Goal: Task Accomplishment & Management: Use online tool/utility

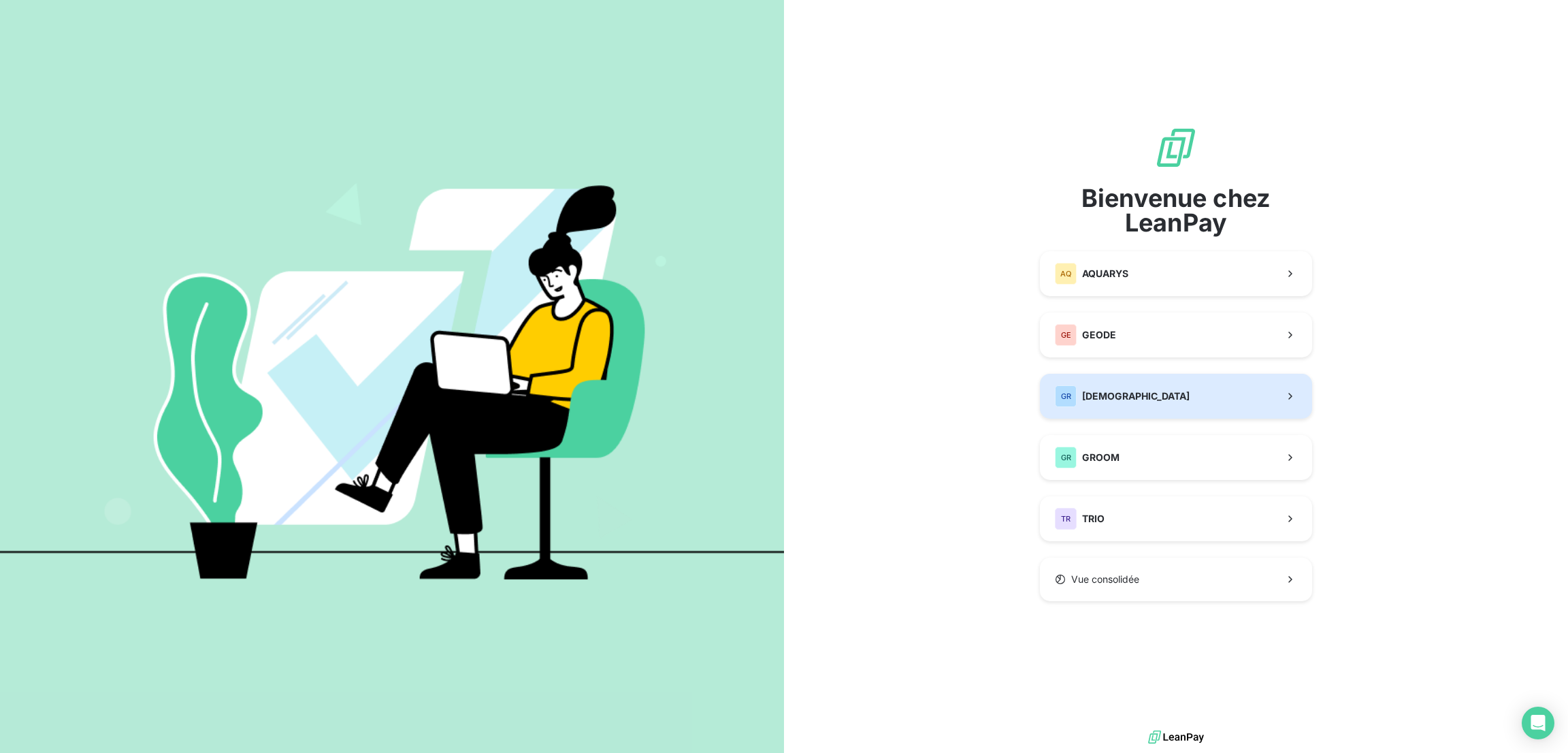
click at [1103, 401] on span "[DEMOGRAPHIC_DATA]" at bounding box center [1136, 396] width 108 height 13
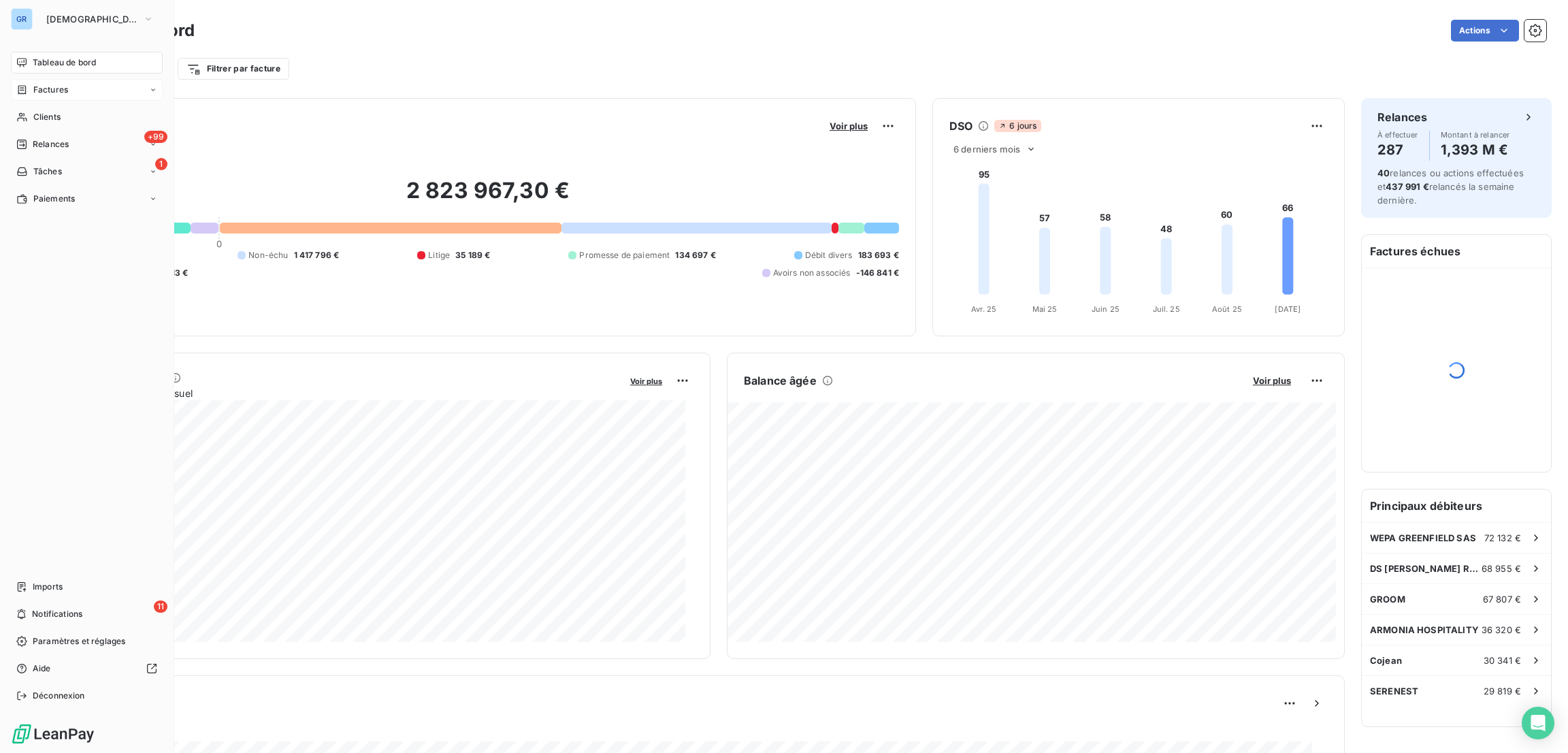
click at [47, 85] on span "Factures" at bounding box center [50, 90] width 35 height 13
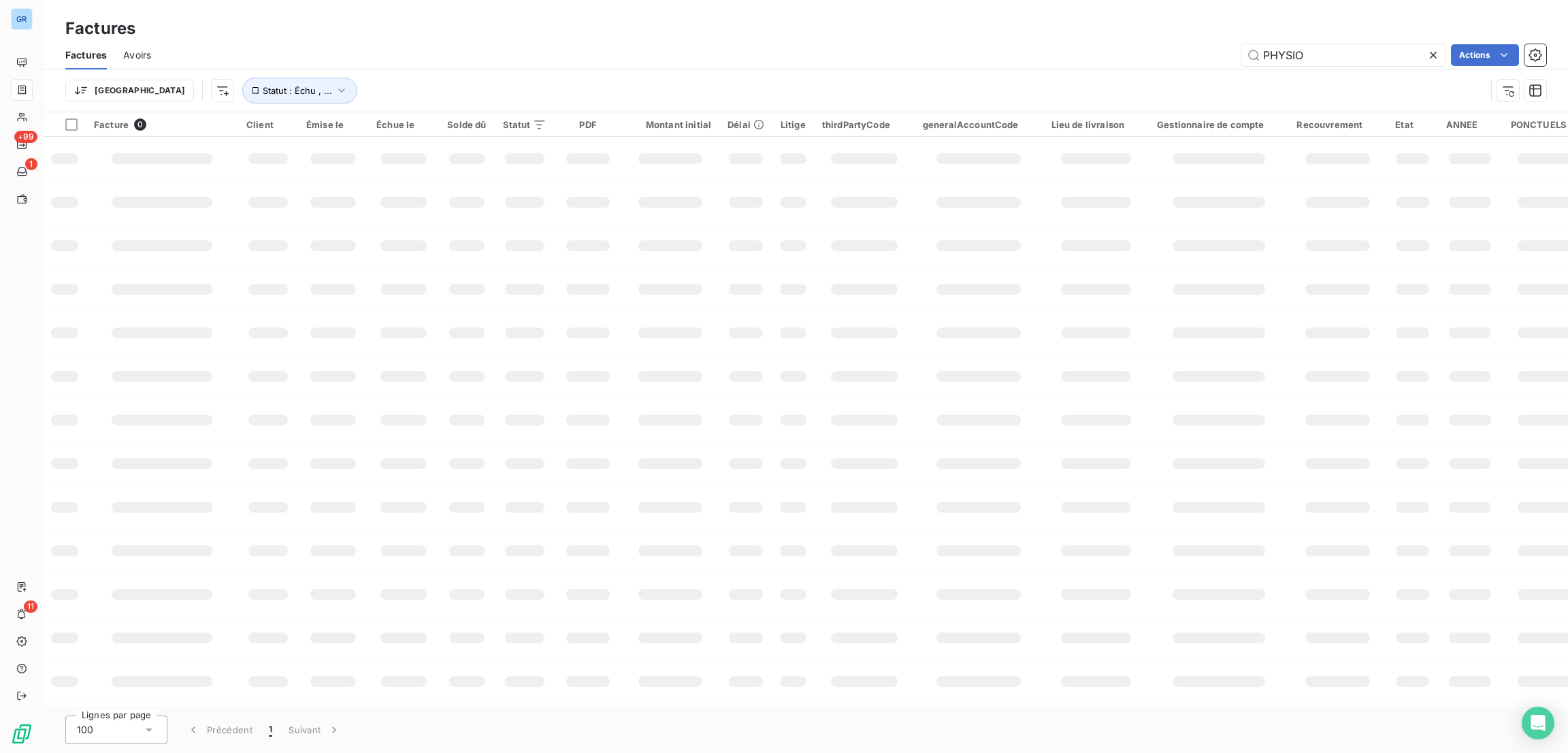
drag, startPoint x: 1326, startPoint y: 54, endPoint x: 1198, endPoint y: 55, distance: 128.0
click at [1191, 49] on div "PHYSIO Actions" at bounding box center [857, 55] width 1379 height 22
type input "A20240133"
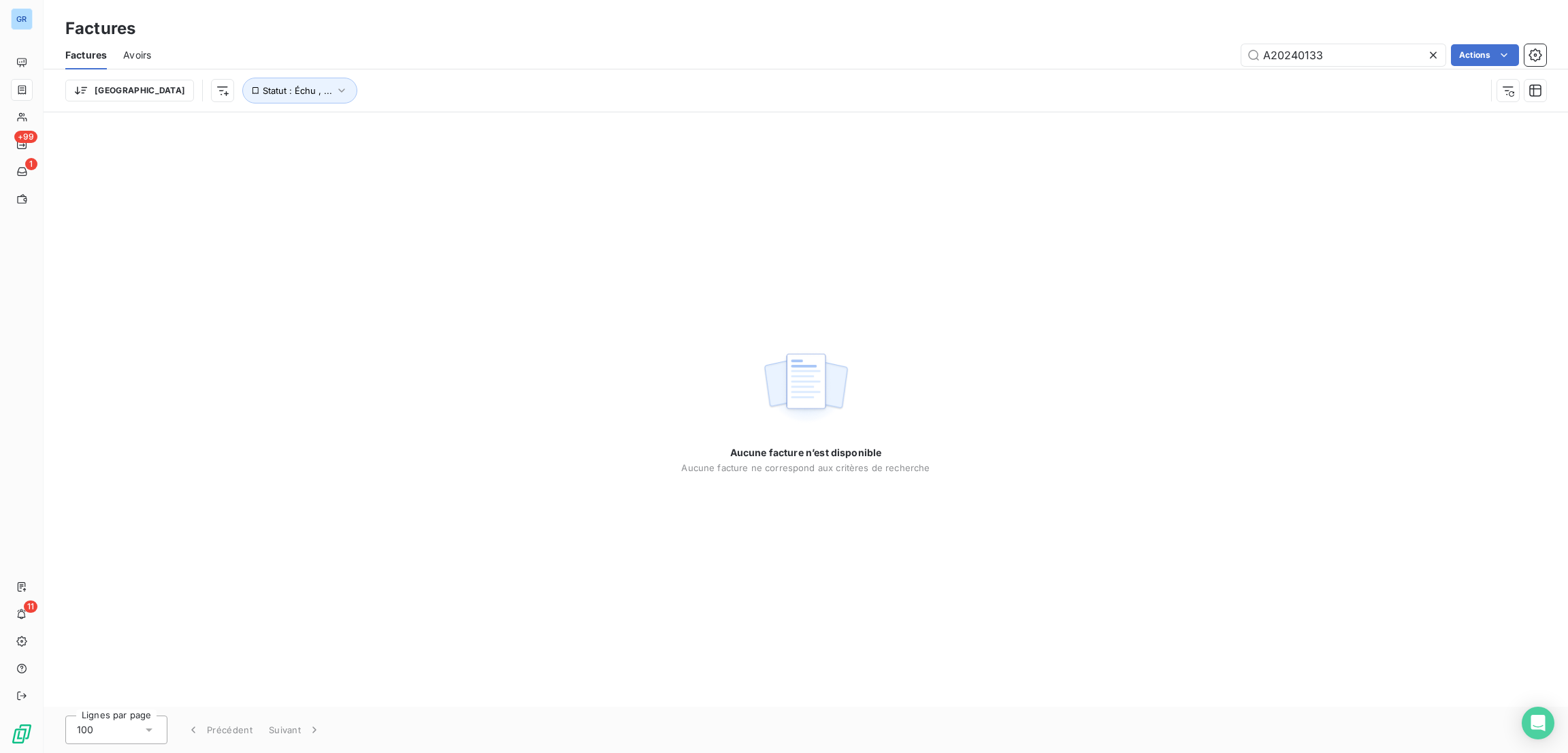
click at [132, 52] on span "Avoirs" at bounding box center [137, 55] width 28 height 13
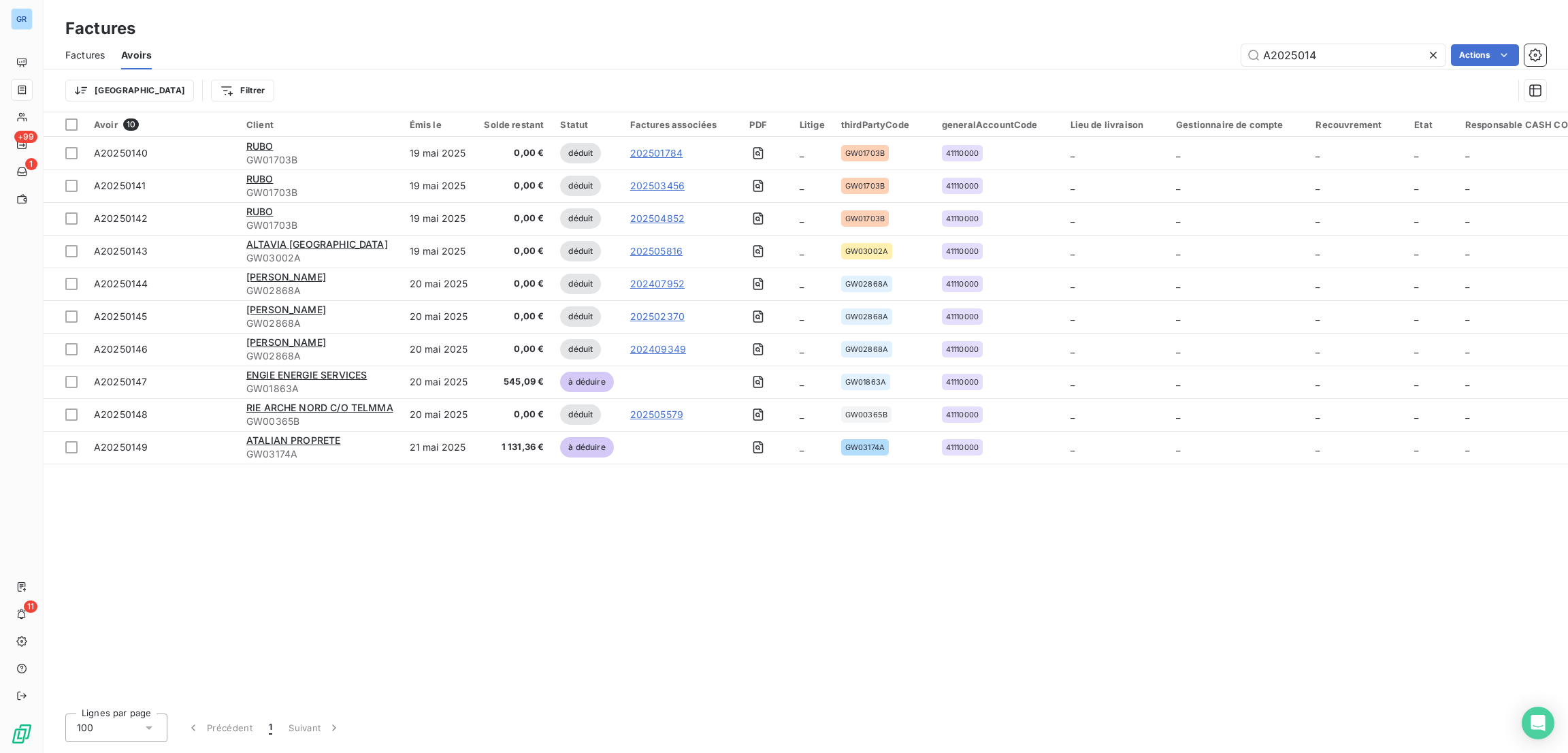
drag, startPoint x: 1342, startPoint y: 62, endPoint x: 1218, endPoint y: 47, distance: 124.9
click at [1198, 46] on div "A2025014 Actions" at bounding box center [857, 55] width 1378 height 22
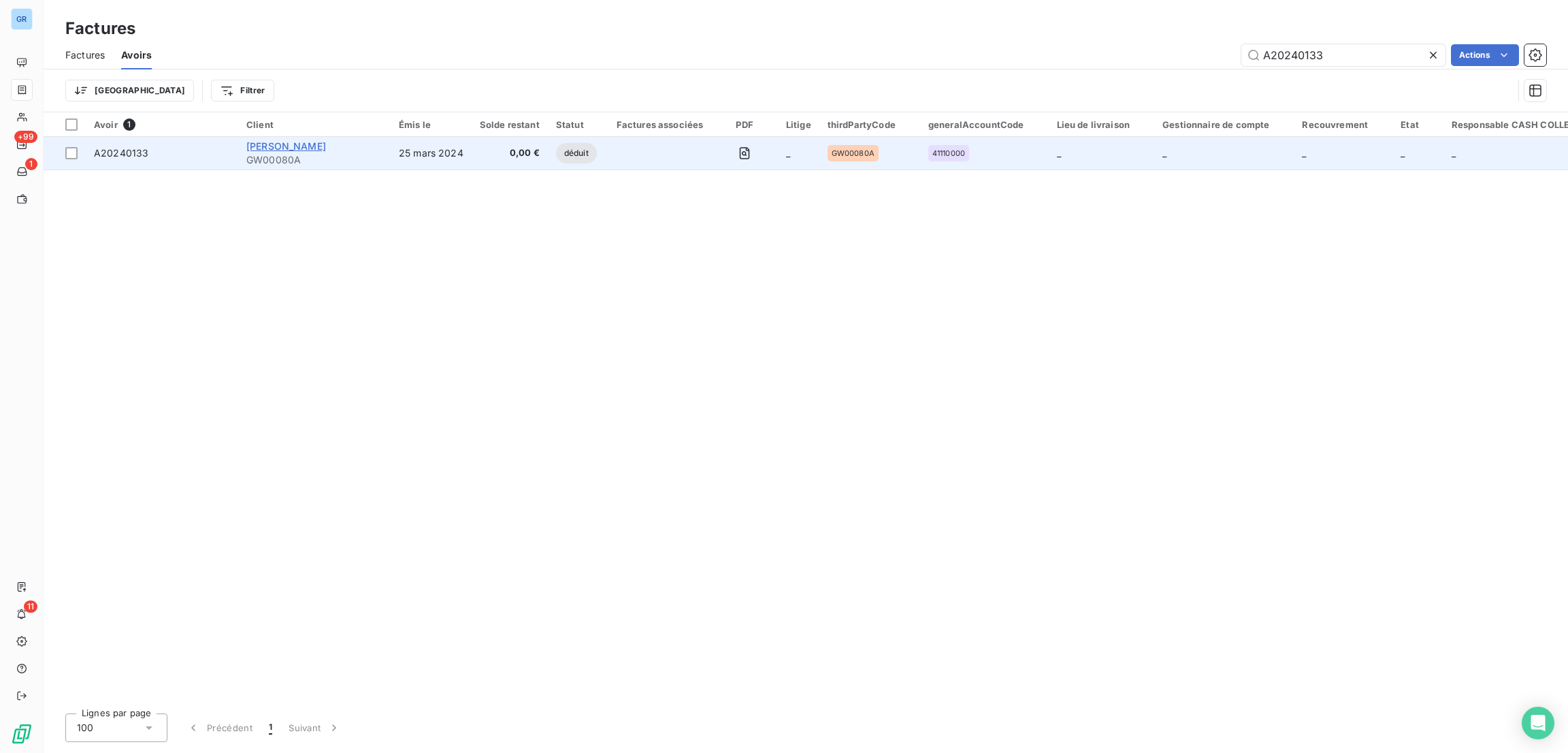
type input "A20240133"
click at [277, 148] on span "[PERSON_NAME]" at bounding box center [286, 146] width 80 height 12
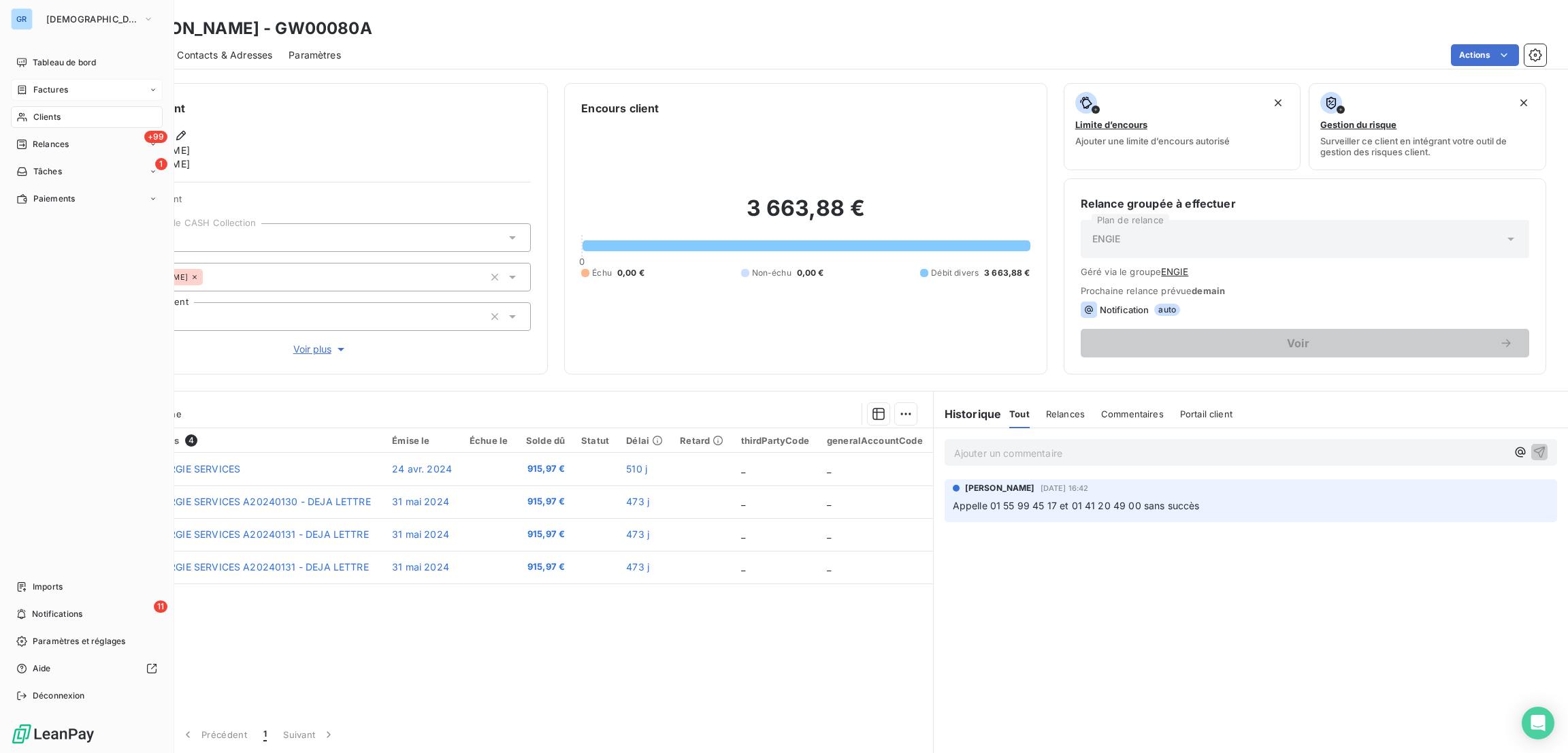
click at [50, 87] on span "Factures" at bounding box center [50, 90] width 35 height 13
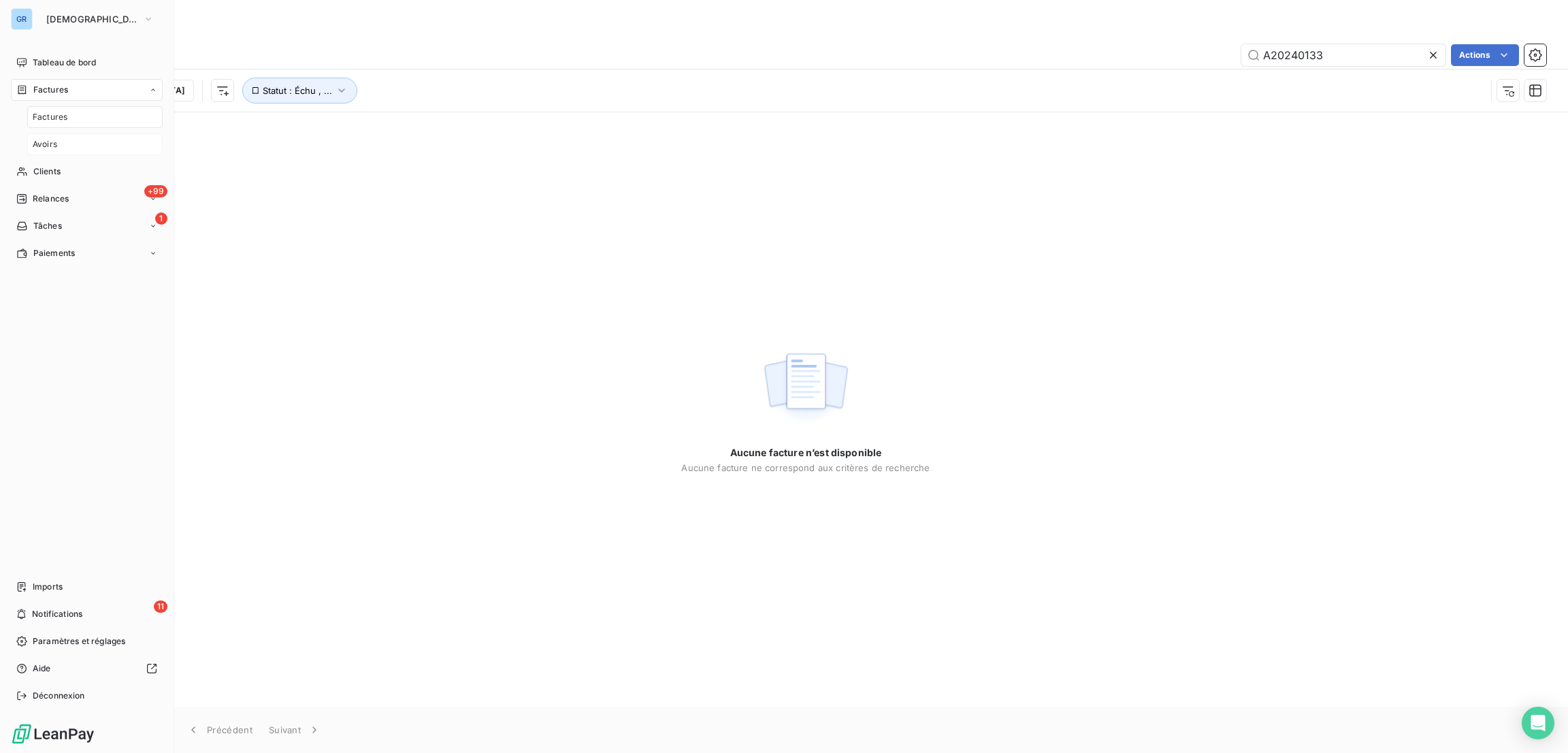
click at [47, 144] on span "Avoirs" at bounding box center [44, 144] width 24 height 13
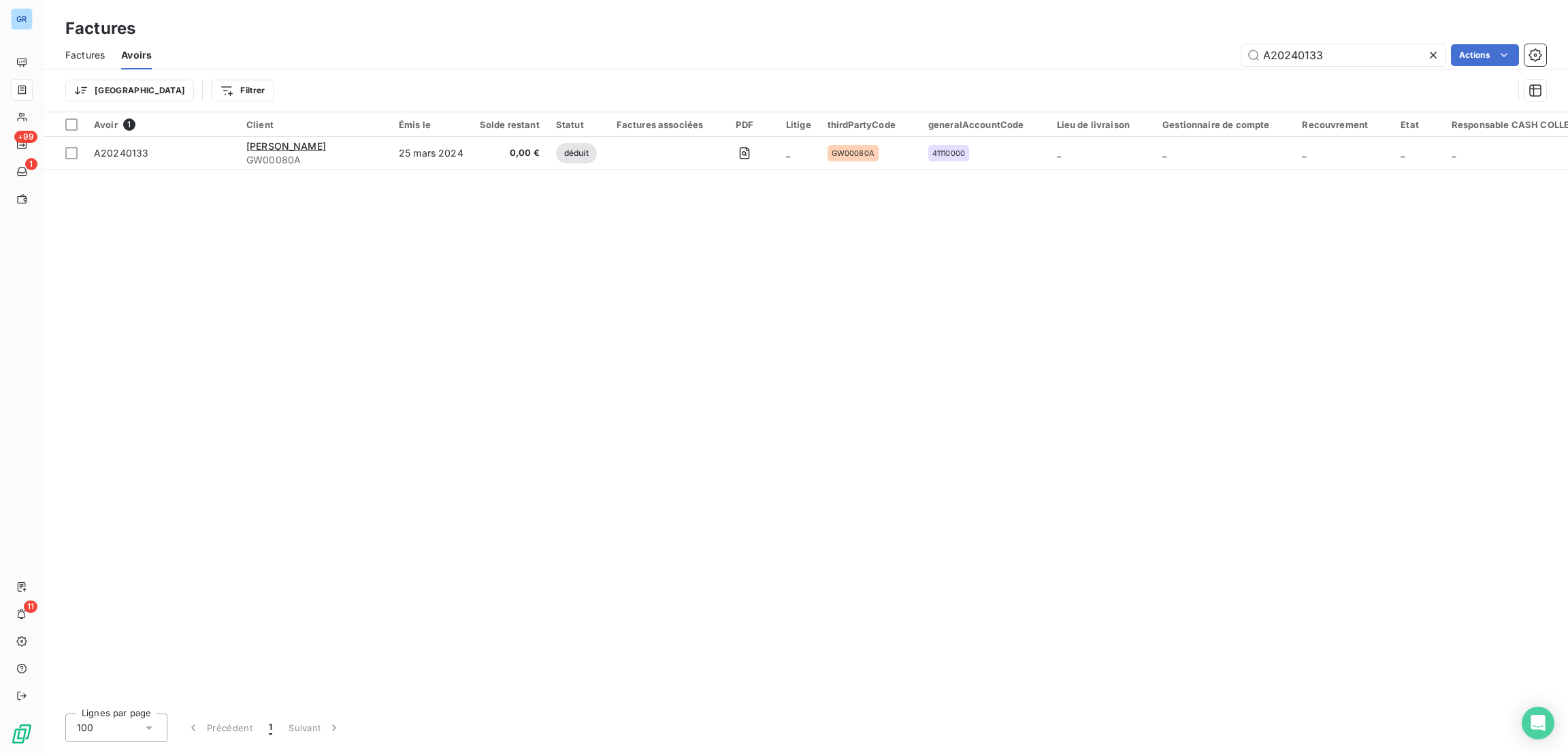
drag, startPoint x: 1349, startPoint y: 55, endPoint x: 148, endPoint y: 52, distance: 1201.0
click at [182, 52] on div "A20240133 Actions" at bounding box center [857, 55] width 1378 height 22
type input "atalian"
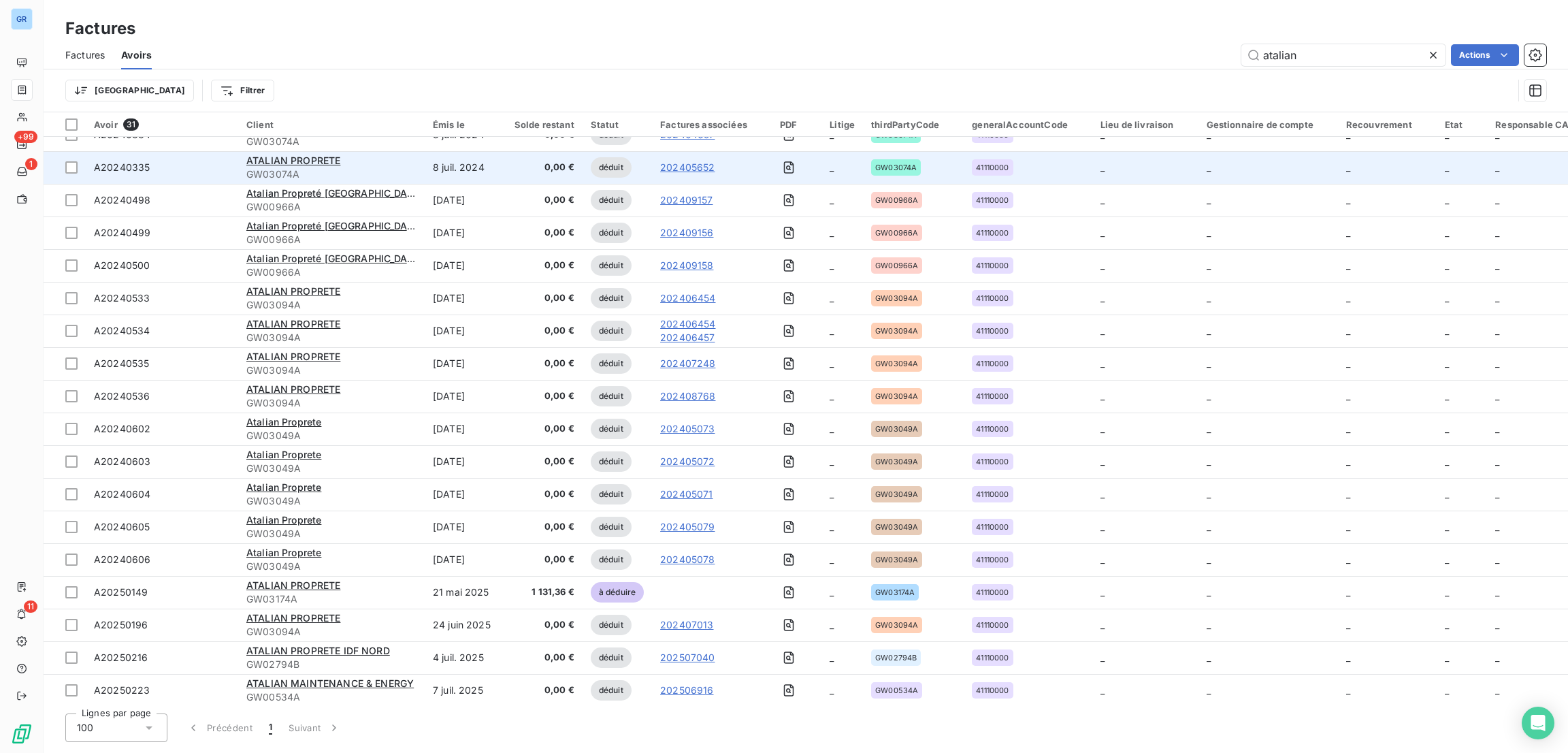
scroll to position [452, 0]
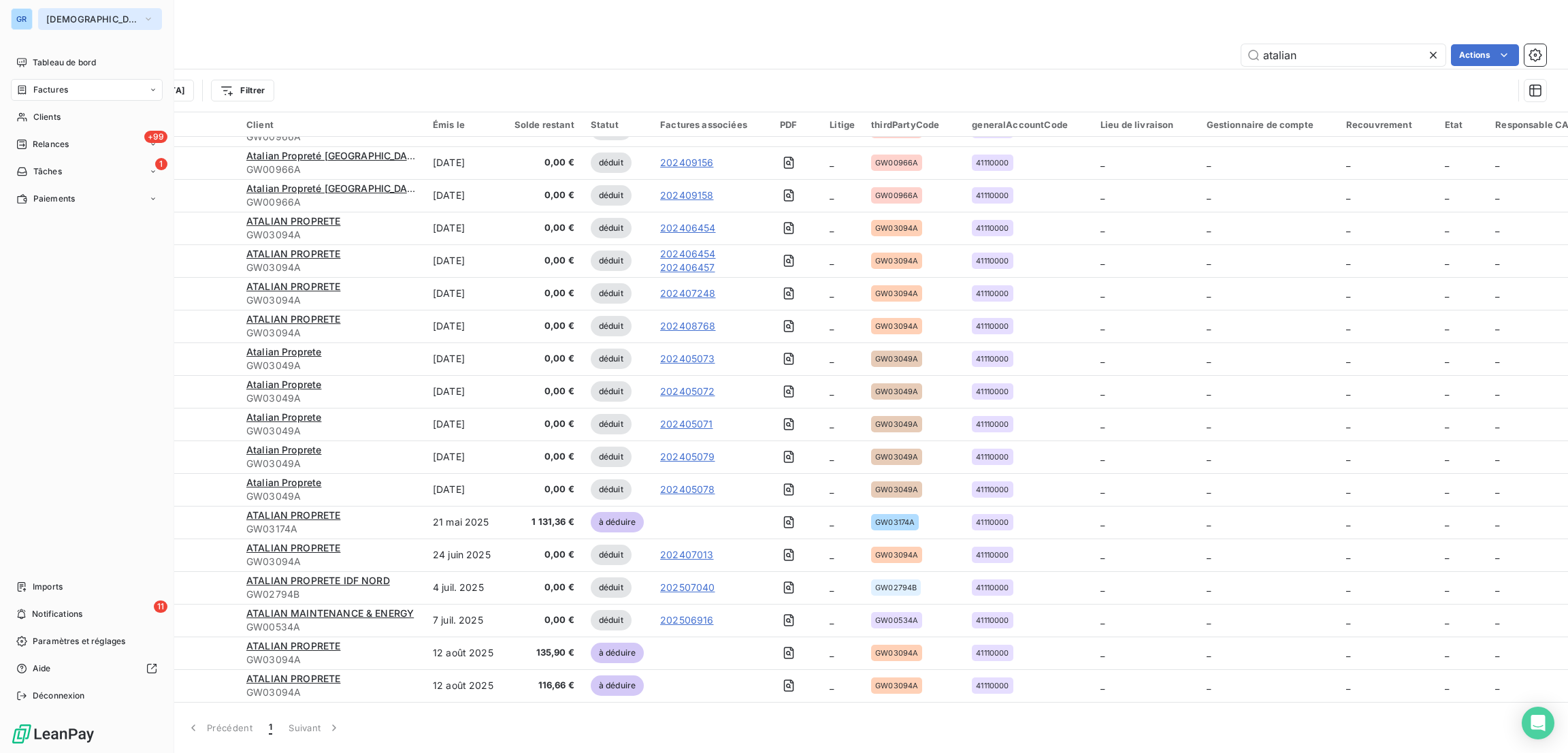
click at [55, 15] on span "[DEMOGRAPHIC_DATA]" at bounding box center [92, 18] width 91 height 11
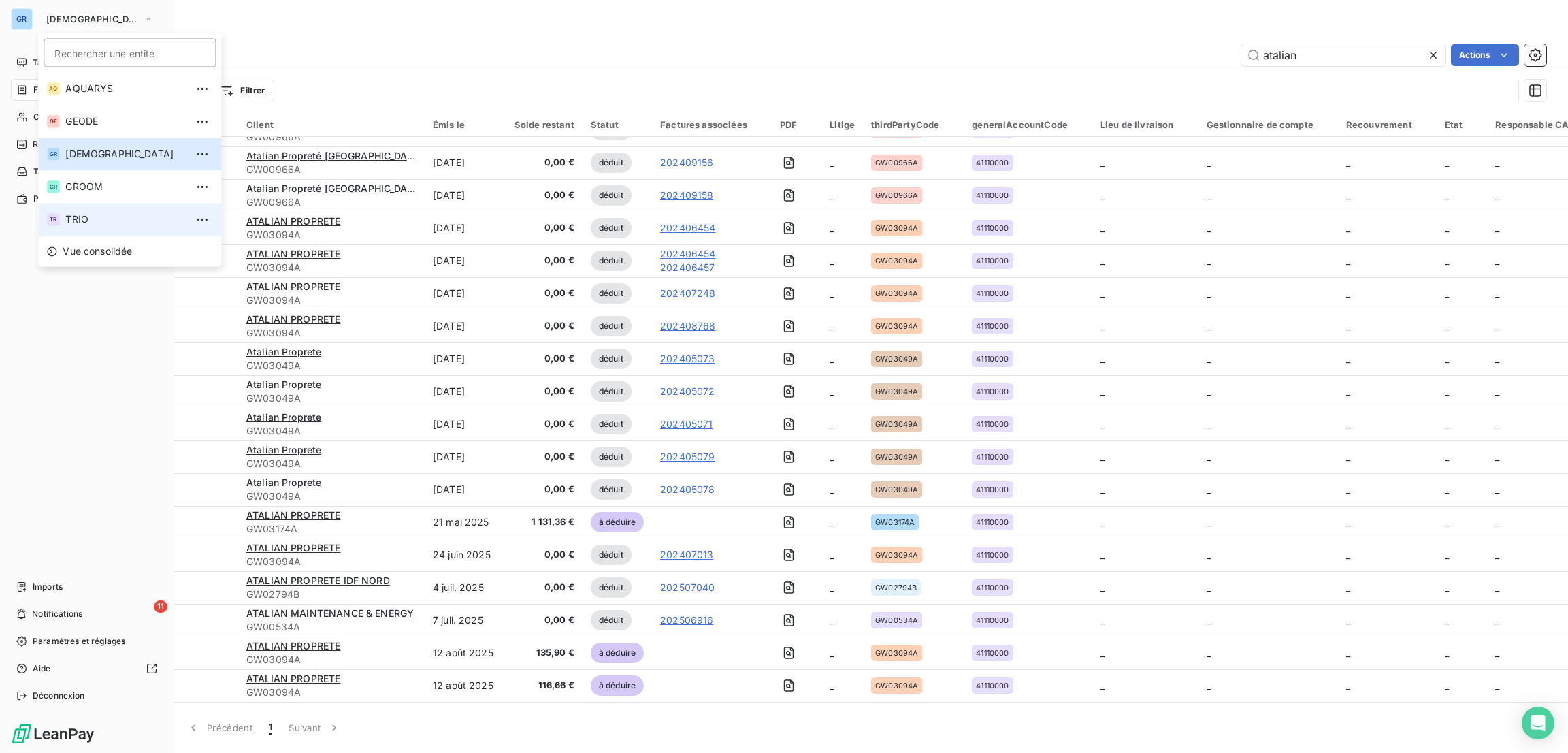
click at [80, 217] on span "TRIO" at bounding box center [126, 219] width 121 height 13
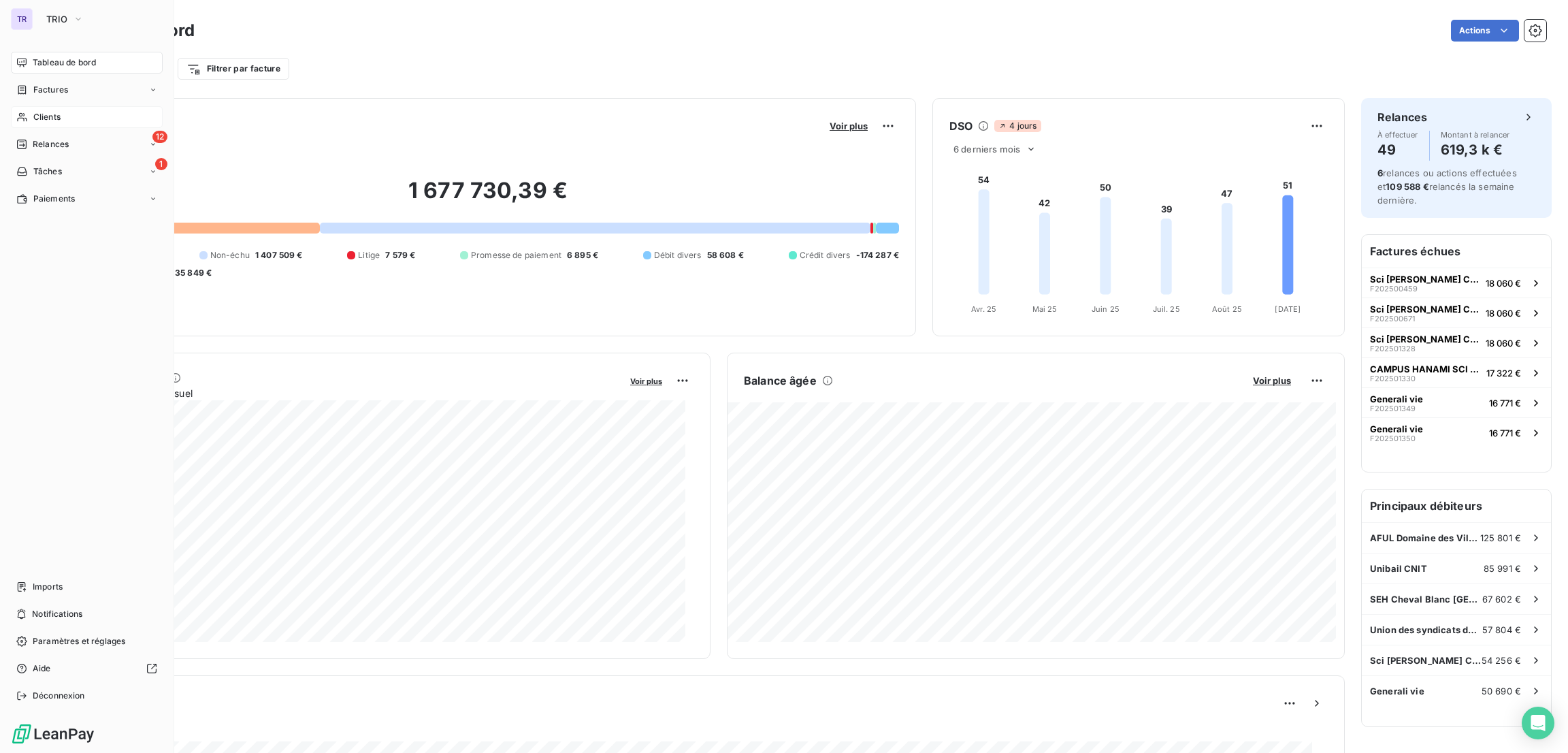
drag, startPoint x: 32, startPoint y: 119, endPoint x: 50, endPoint y: 111, distance: 19.7
click at [50, 111] on span "Clients" at bounding box center [46, 117] width 27 height 13
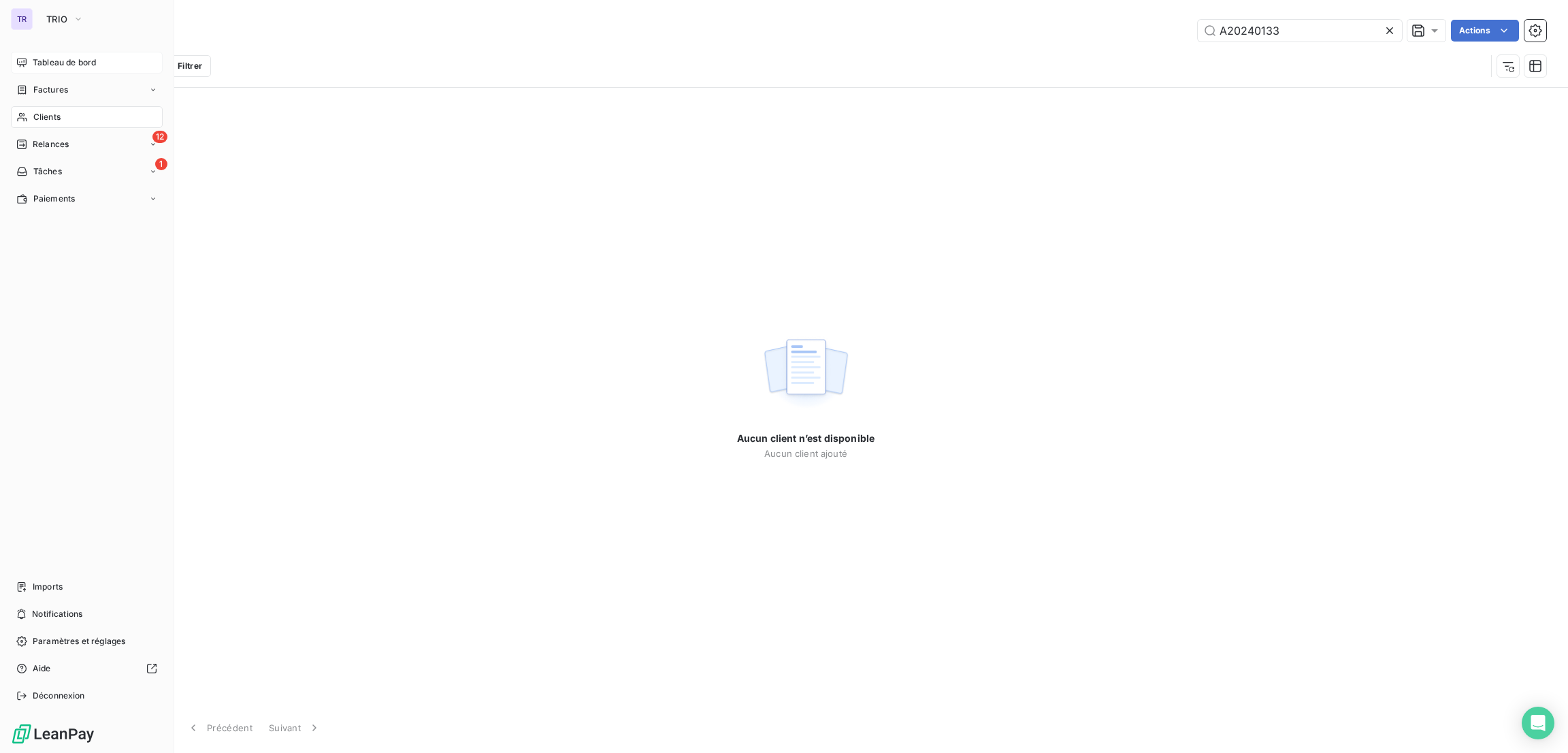
type input "A20240133"
click at [71, 58] on span "Tableau de bord" at bounding box center [64, 63] width 63 height 13
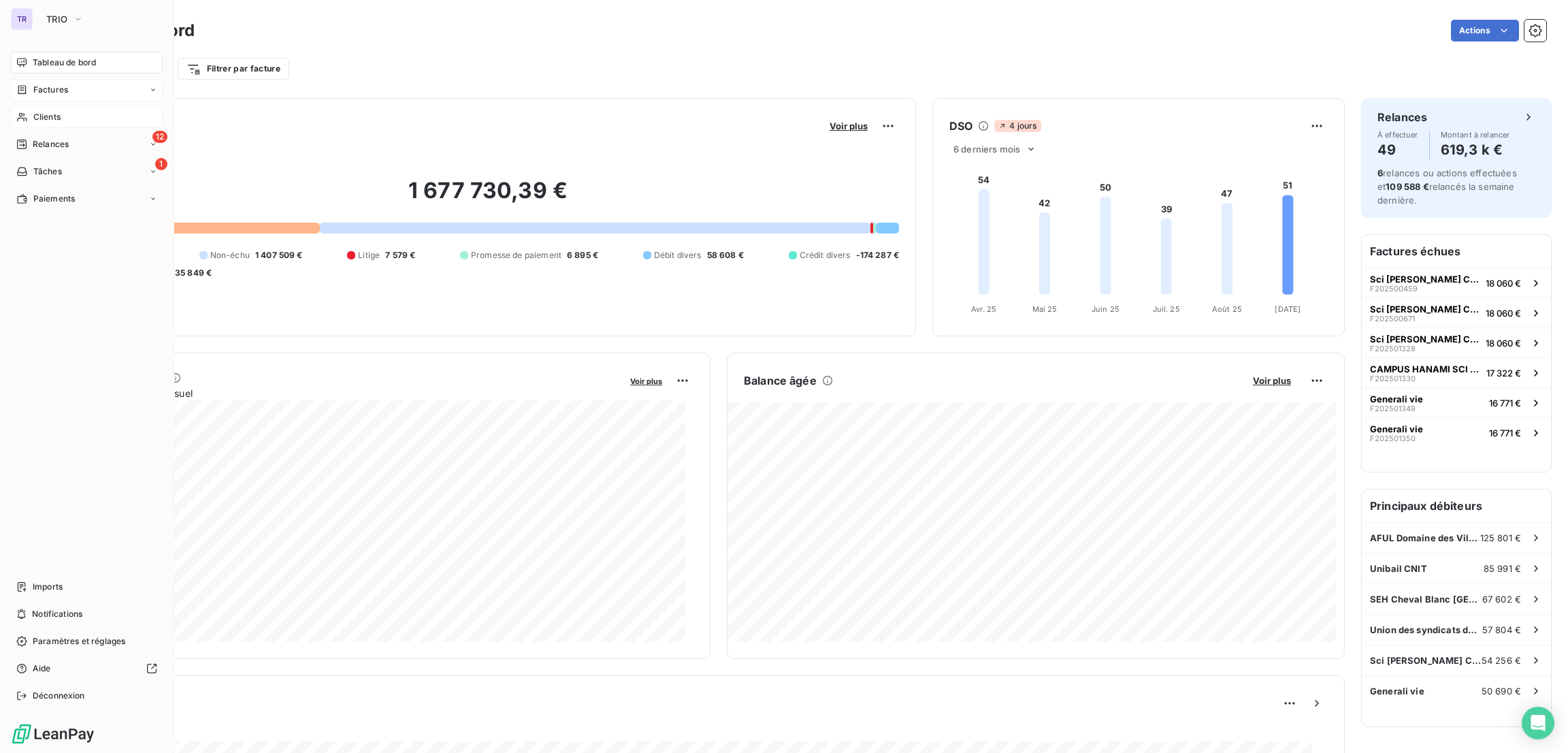
click at [75, 80] on div "Factures" at bounding box center [87, 90] width 152 height 22
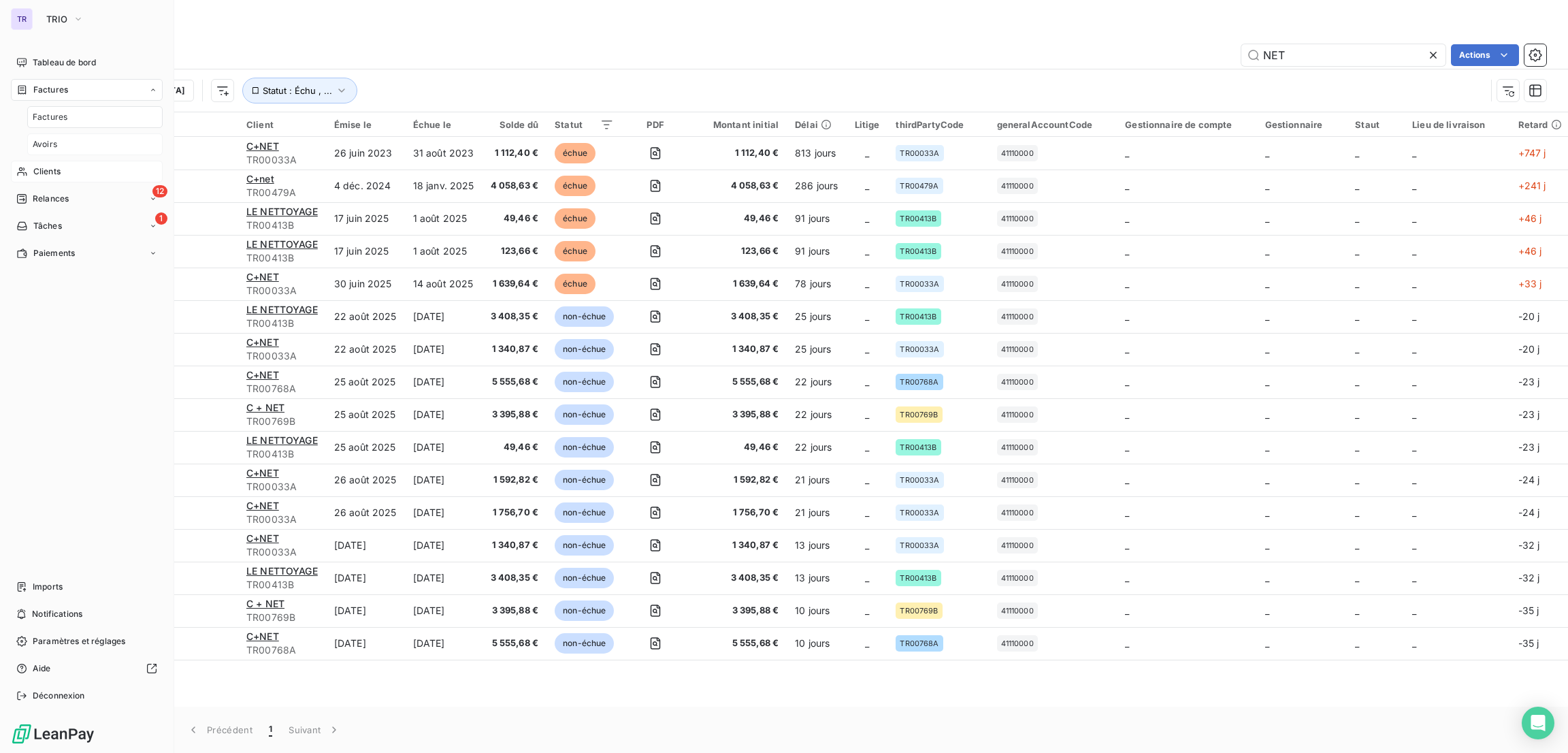
click at [55, 153] on div "Avoirs" at bounding box center [95, 144] width 136 height 22
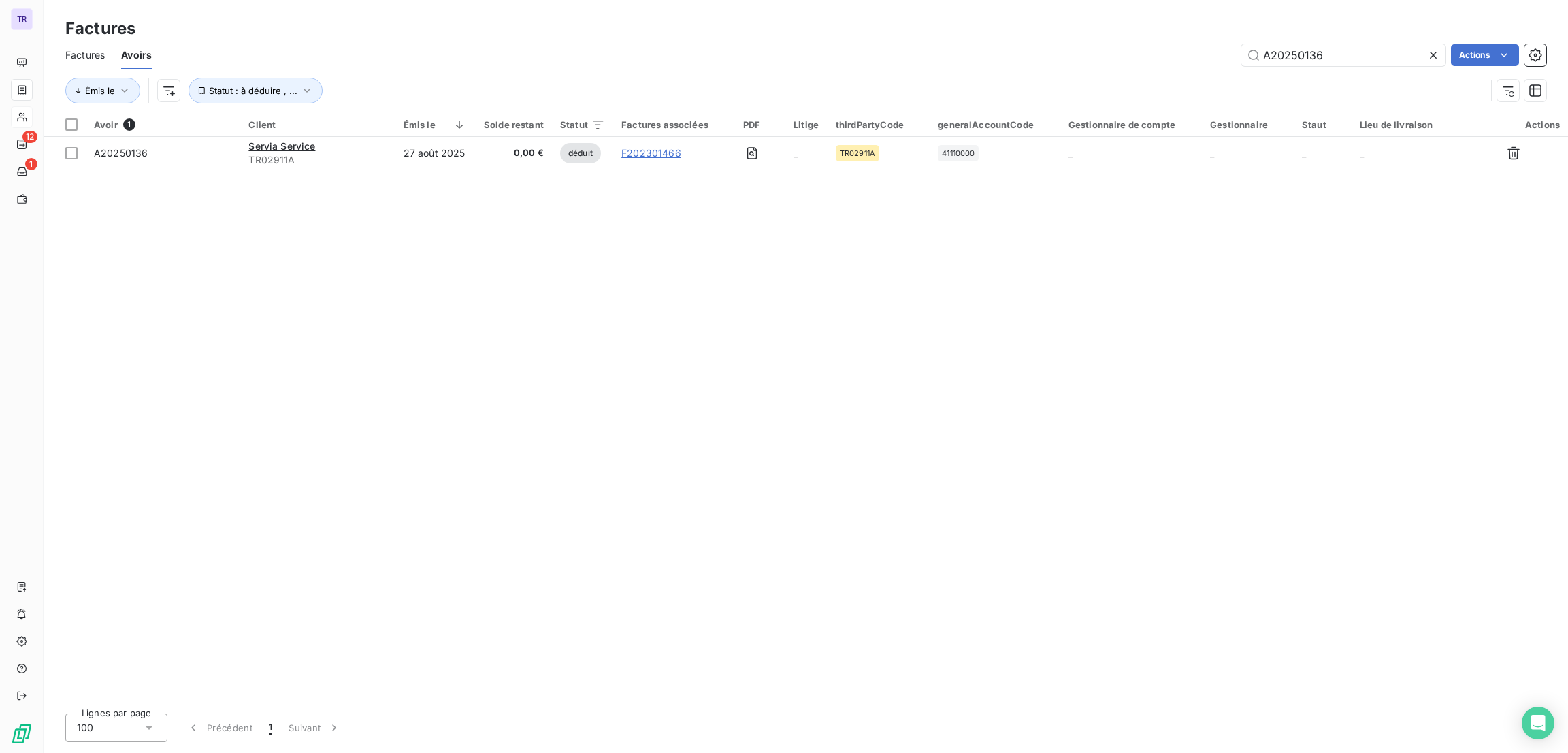
drag, startPoint x: 1329, startPoint y: 51, endPoint x: 1179, endPoint y: 54, distance: 150.0
click at [1175, 30] on div "Factures Factures Avoirs A20250136 Actions Émis le Statut : à déduire , ..." at bounding box center [806, 56] width 1525 height 112
drag, startPoint x: 1253, startPoint y: 67, endPoint x: 1312, endPoint y: 67, distance: 59.0
click at [1308, 61] on input "A20250136" at bounding box center [1343, 55] width 204 height 22
paste input "40133"
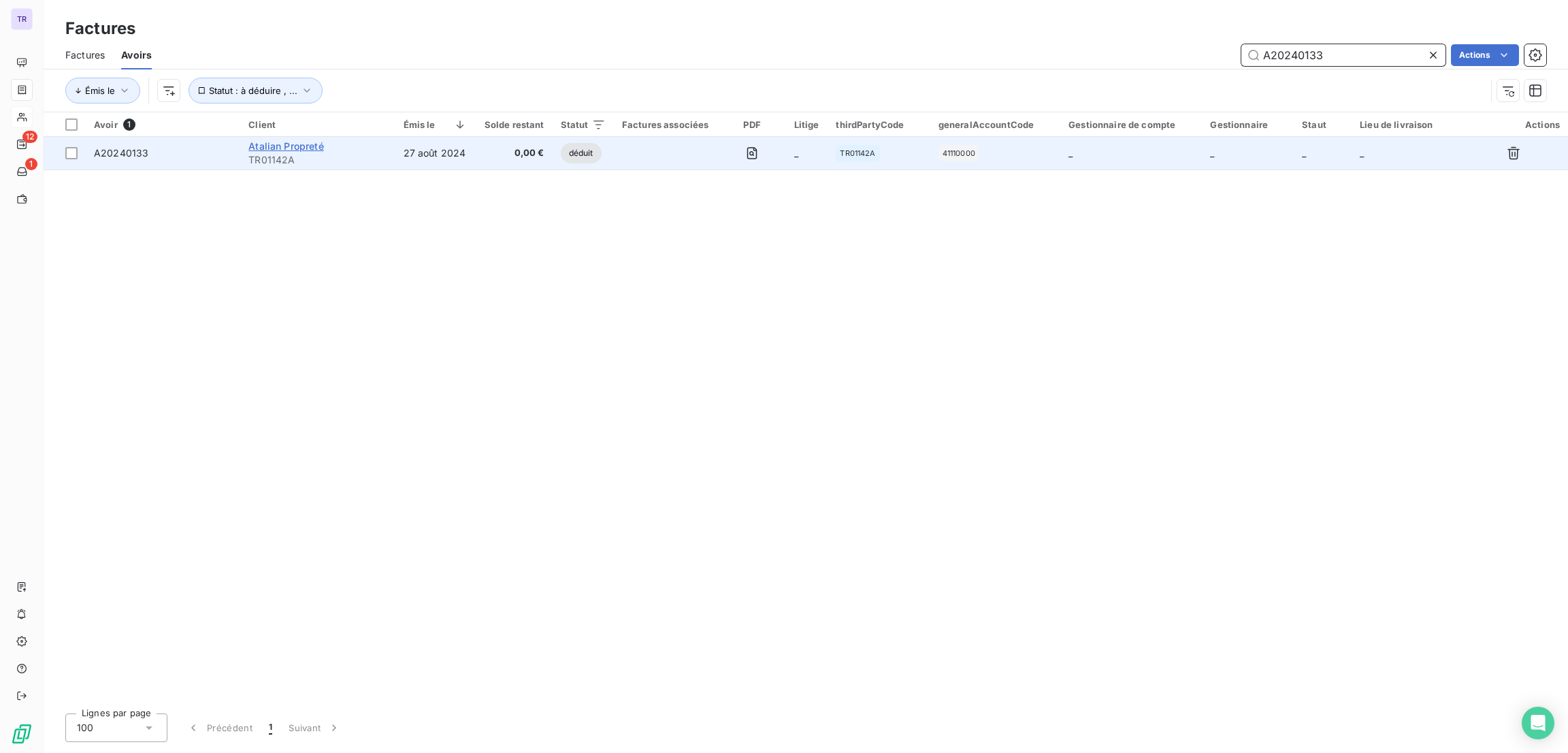
type input "A20240133"
click at [296, 147] on span "Atalian Propreté" at bounding box center [286, 146] width 75 height 12
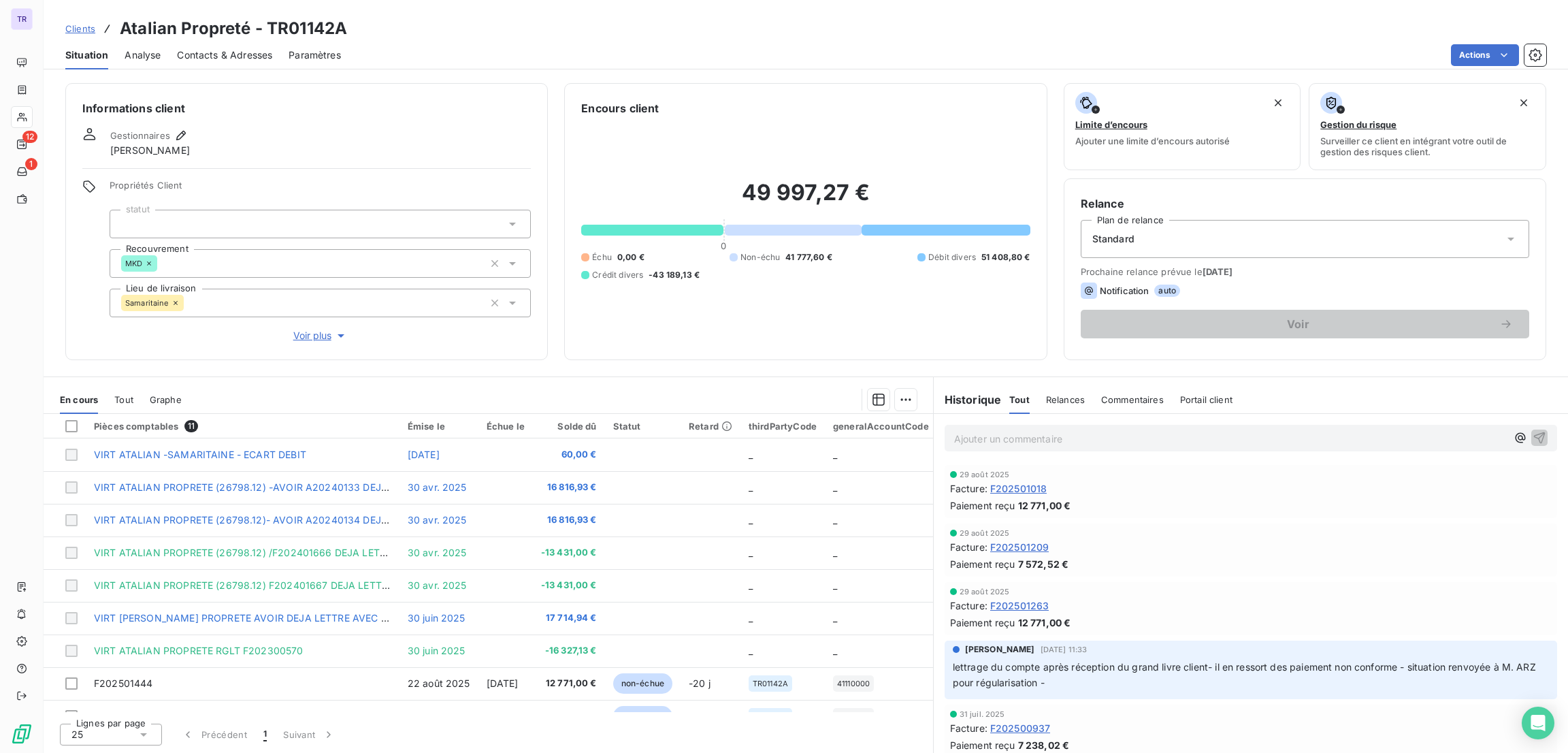
drag, startPoint x: 775, startPoint y: 116, endPoint x: 736, endPoint y: 119, distance: 39.1
click at [775, 116] on div "49 997,27 € 0 Échu 0,00 € Non-échu 41 777,60 € Débit divers 51 408,80 € Crédit …" at bounding box center [805, 230] width 449 height 227
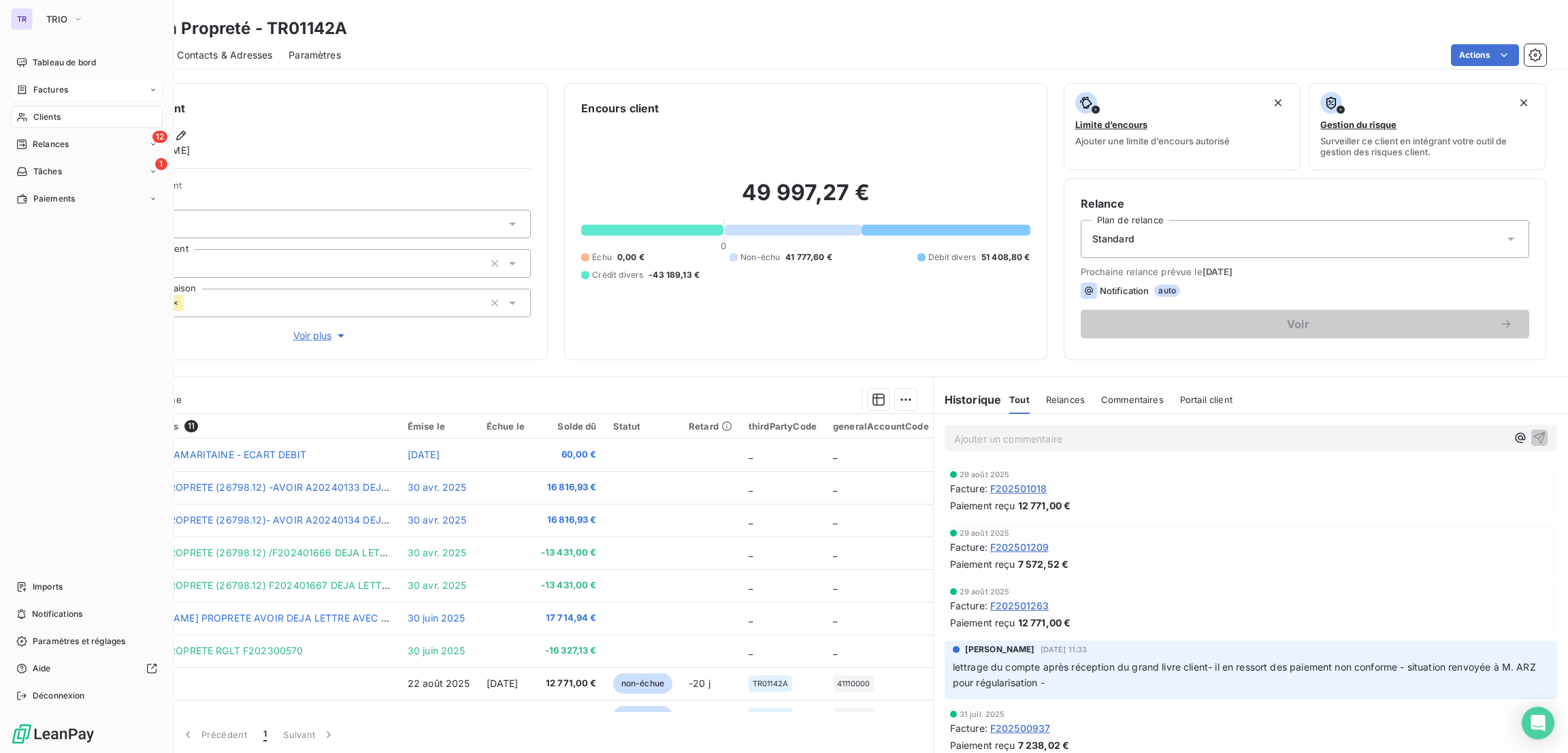
click at [49, 91] on span "Factures" at bounding box center [50, 90] width 35 height 13
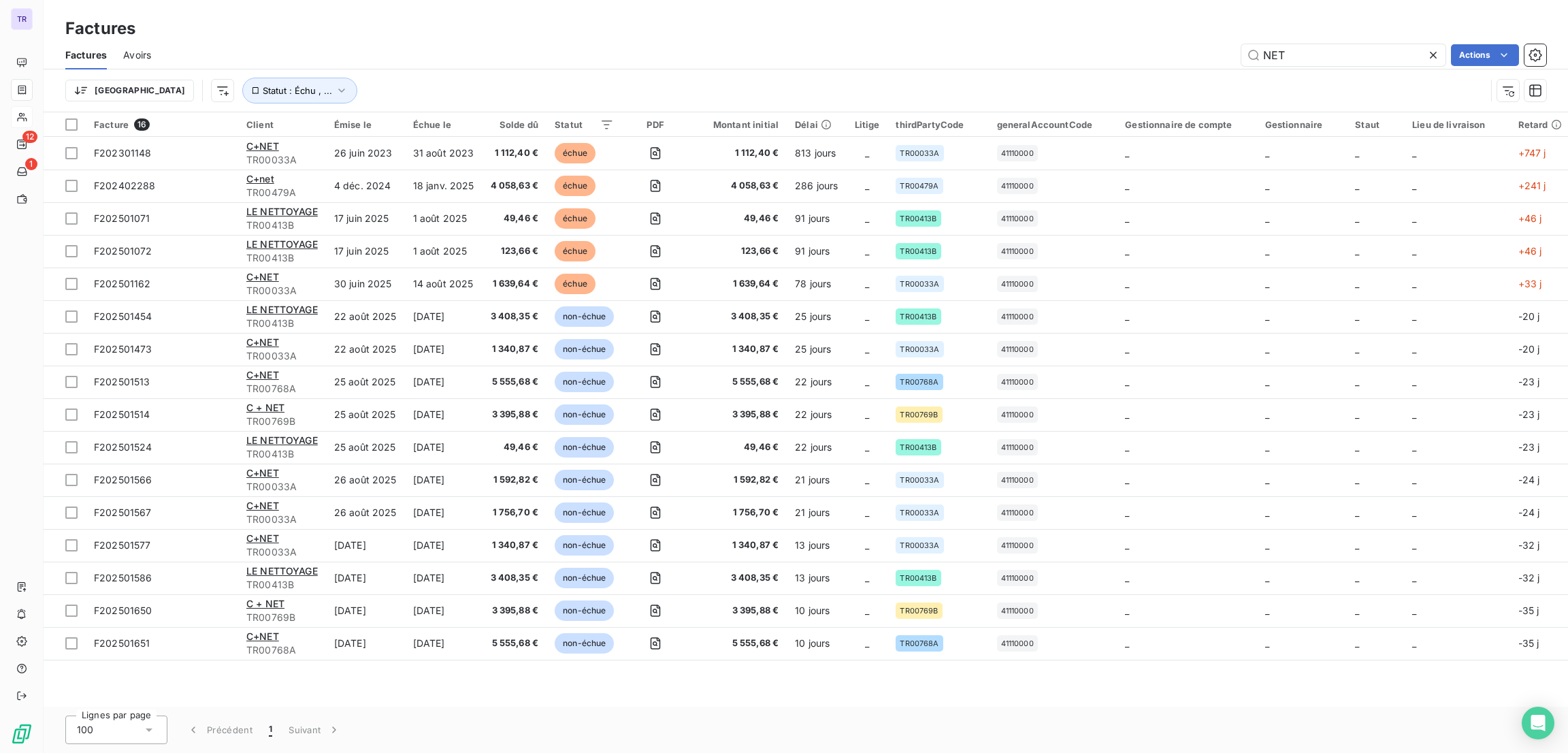
drag, startPoint x: 1331, startPoint y: 31, endPoint x: 1055, endPoint y: 29, distance: 276.0
click at [1042, 16] on div "Factures" at bounding box center [806, 28] width 1525 height 24
click at [129, 55] on span "Avoirs" at bounding box center [137, 55] width 28 height 13
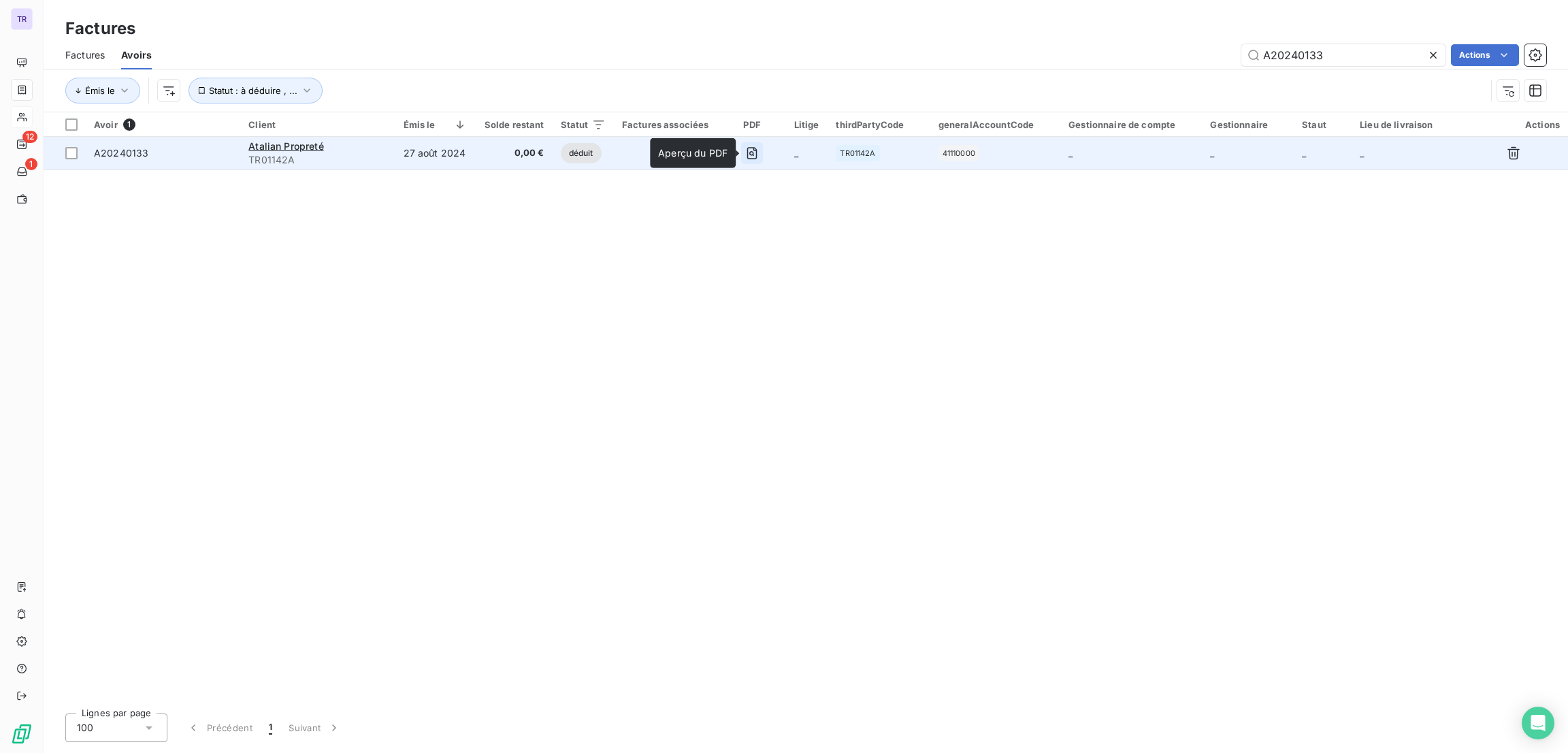
click at [752, 151] on icon "button" at bounding box center [752, 153] width 13 height 13
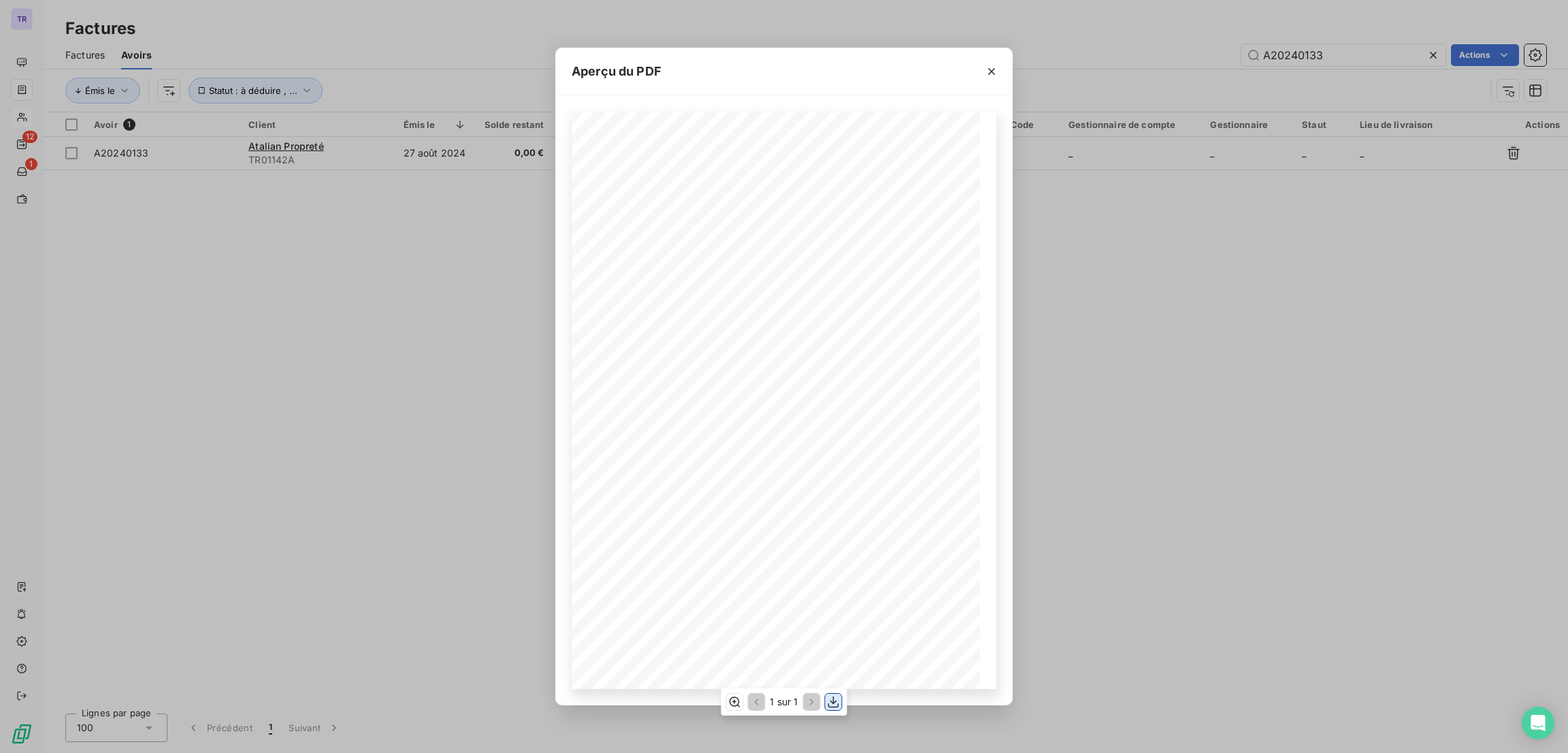
click at [836, 704] on icon "button" at bounding box center [834, 702] width 13 height 13
drag, startPoint x: 986, startPoint y: 67, endPoint x: 988, endPoint y: 74, distance: 7.3
click at [988, 67] on icon "button" at bounding box center [991, 71] width 13 height 13
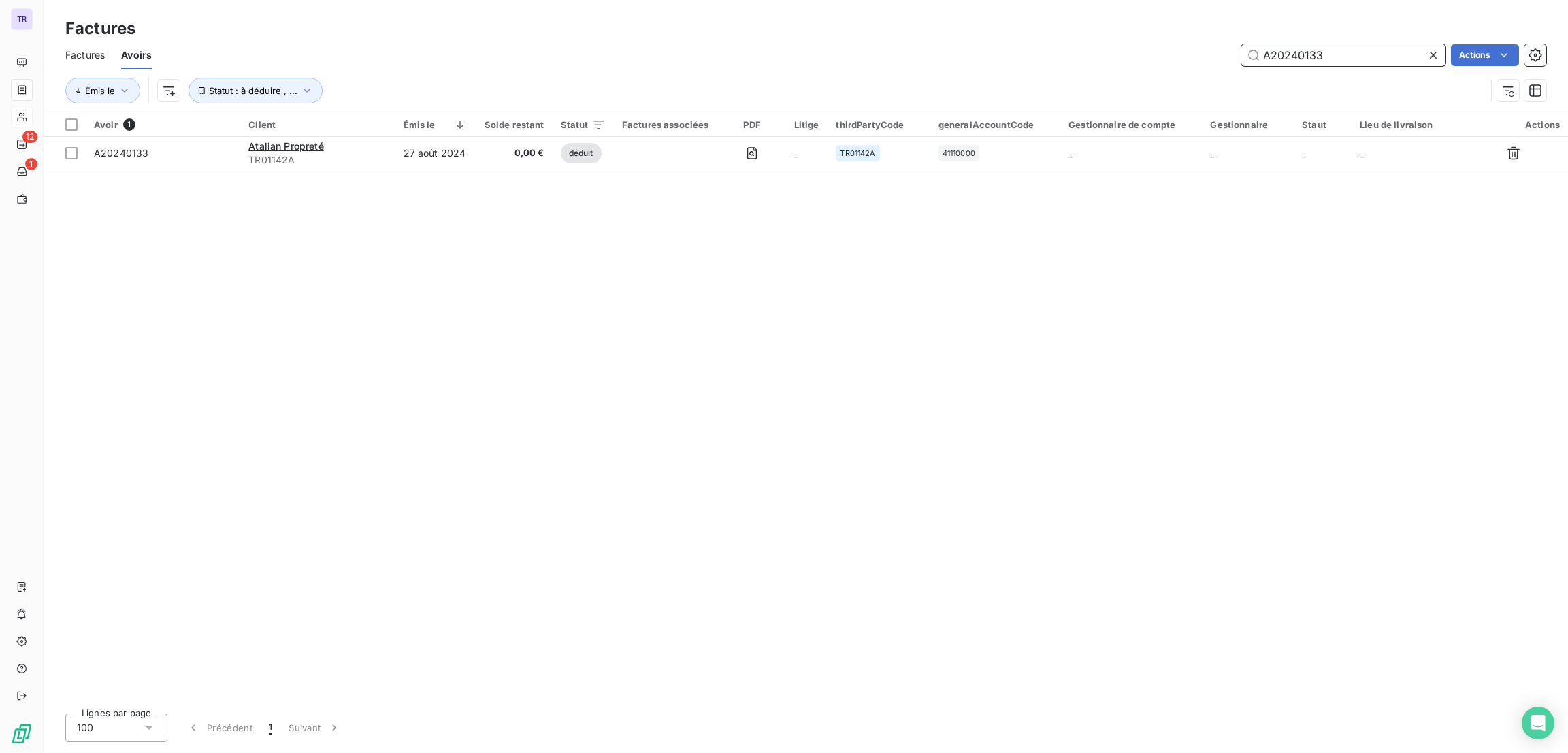
click at [1360, 58] on input "A20240133" at bounding box center [1343, 55] width 204 height 22
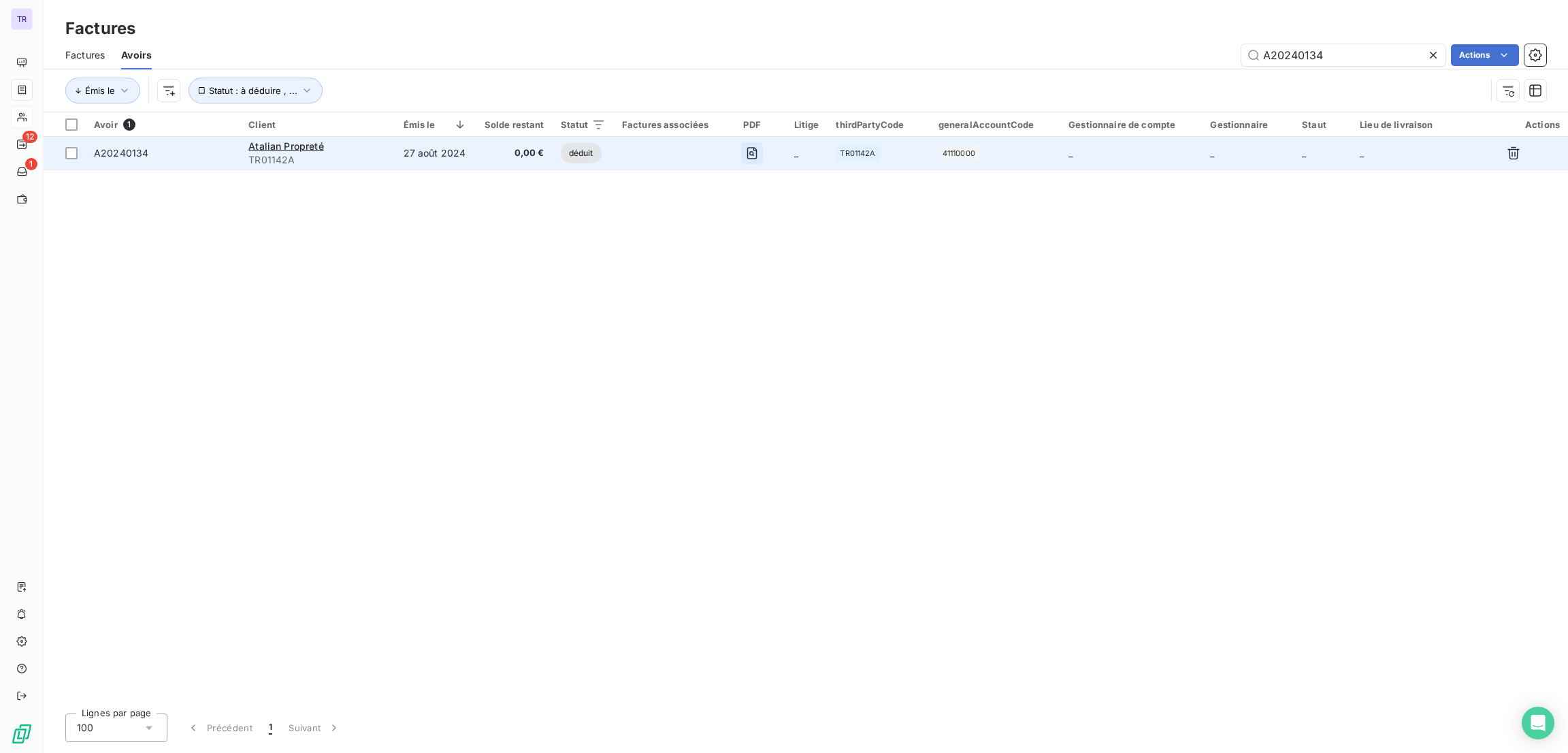
click at [754, 153] on icon "button" at bounding box center [752, 153] width 4 height 4
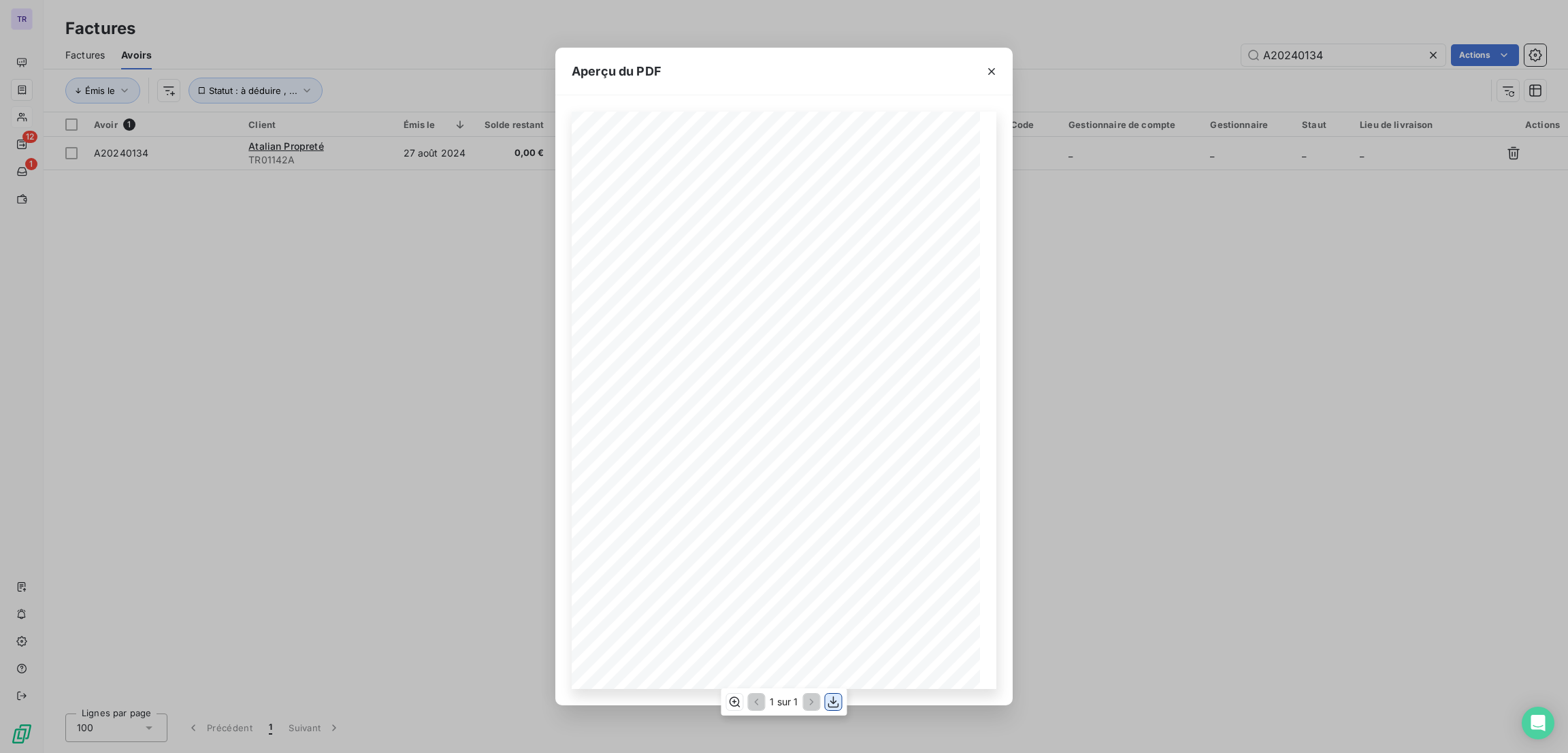
click at [835, 699] on icon "button" at bounding box center [834, 702] width 13 height 13
drag, startPoint x: 1000, startPoint y: 73, endPoint x: 1010, endPoint y: 83, distance: 14.1
click at [999, 74] on button "button" at bounding box center [992, 71] width 22 height 22
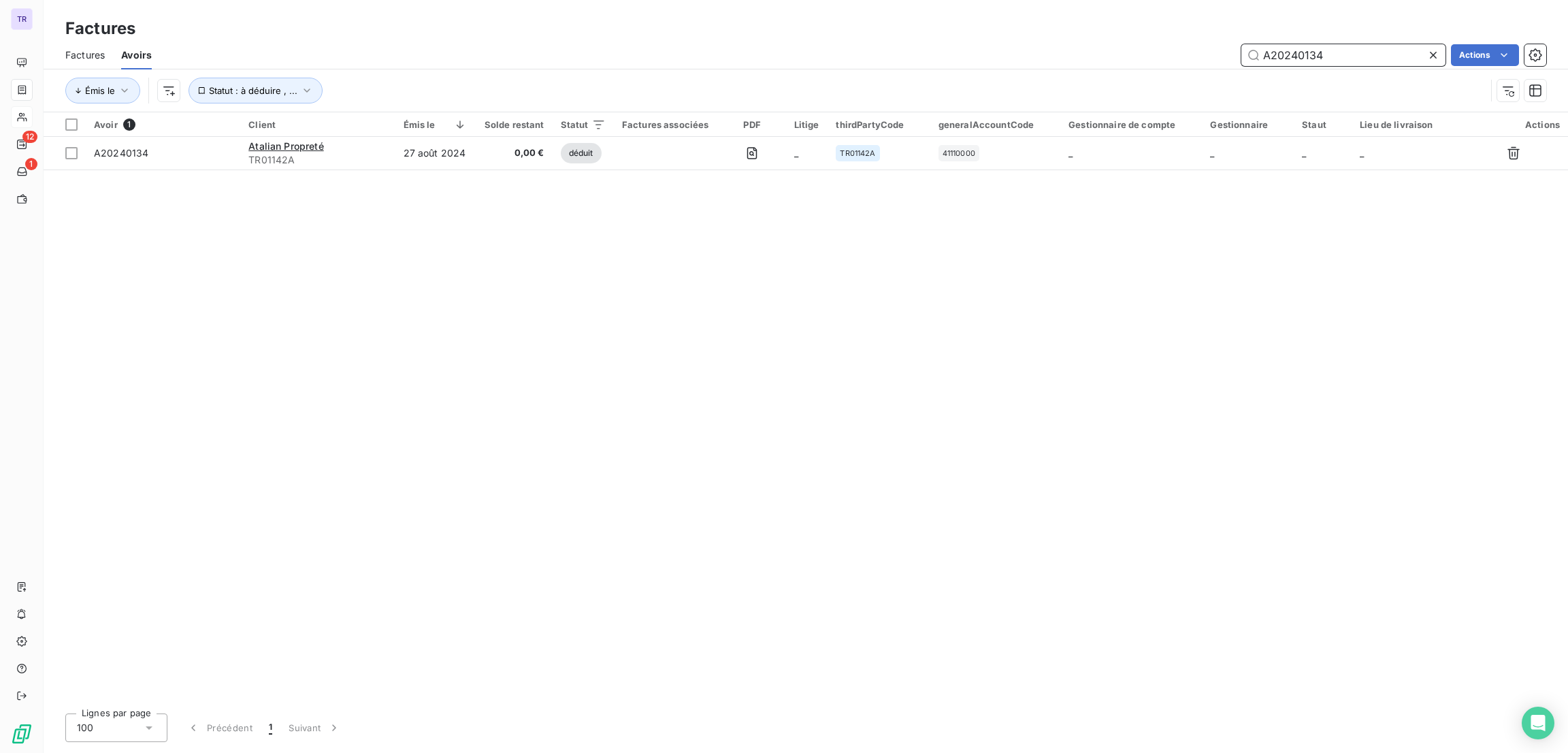
click at [1333, 55] on input "A20240134" at bounding box center [1343, 55] width 204 height 22
drag, startPoint x: 1333, startPoint y: 55, endPoint x: 1276, endPoint y: 66, distance: 58.1
click at [1275, 63] on input "A20240134" at bounding box center [1343, 55] width 204 height 22
drag, startPoint x: 1288, startPoint y: 69, endPoint x: 1324, endPoint y: 61, distance: 36.9
click at [1318, 59] on input "A20240134" at bounding box center [1343, 55] width 204 height 22
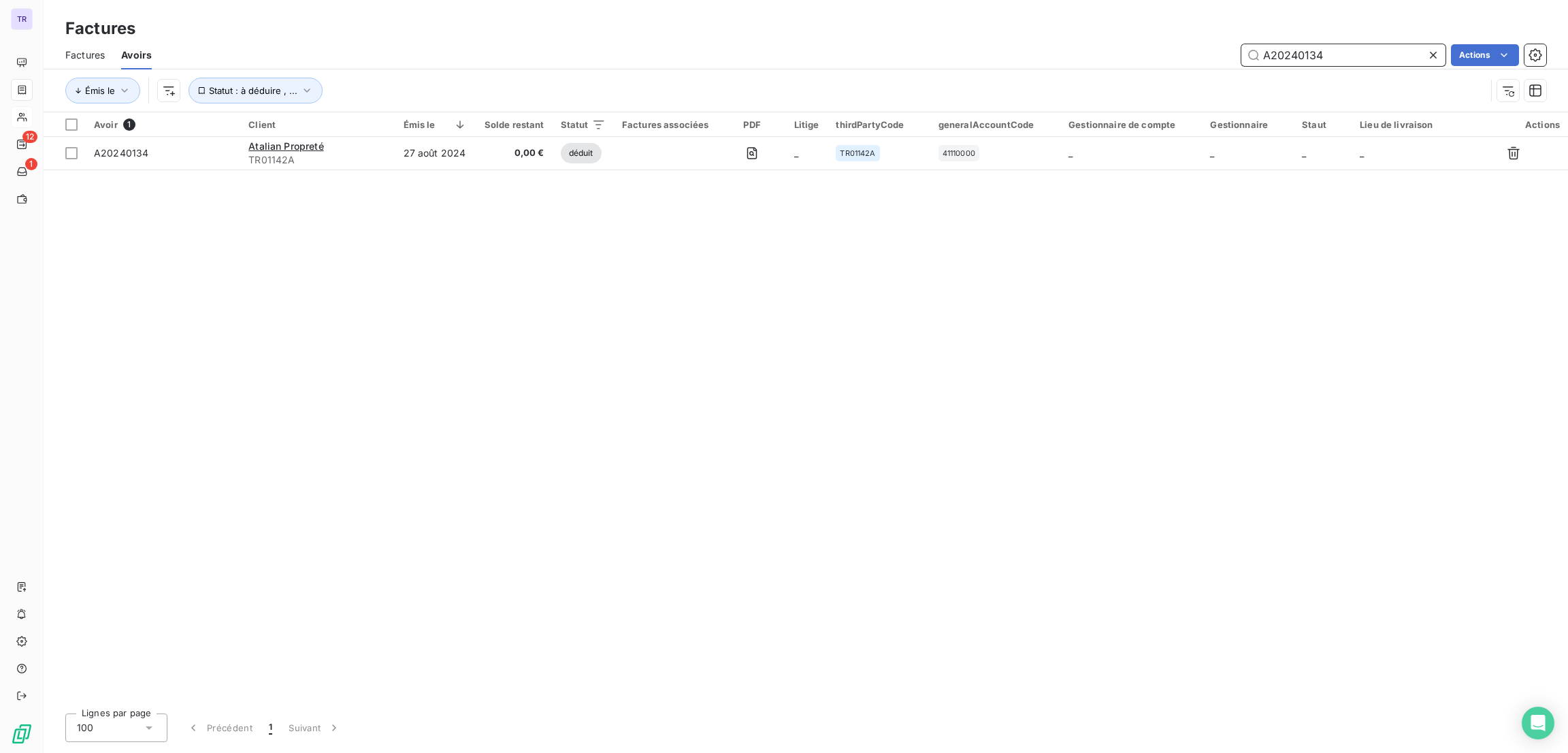
drag, startPoint x: 1337, startPoint y: 61, endPoint x: 1230, endPoint y: 66, distance: 107.1
click at [1212, 58] on div "A20240134 Actions" at bounding box center [857, 55] width 1378 height 22
paste input "020"
drag, startPoint x: 1335, startPoint y: 52, endPoint x: 1246, endPoint y: 62, distance: 89.6
click at [1217, 58] on div "A20240020 Actions" at bounding box center [857, 55] width 1378 height 22
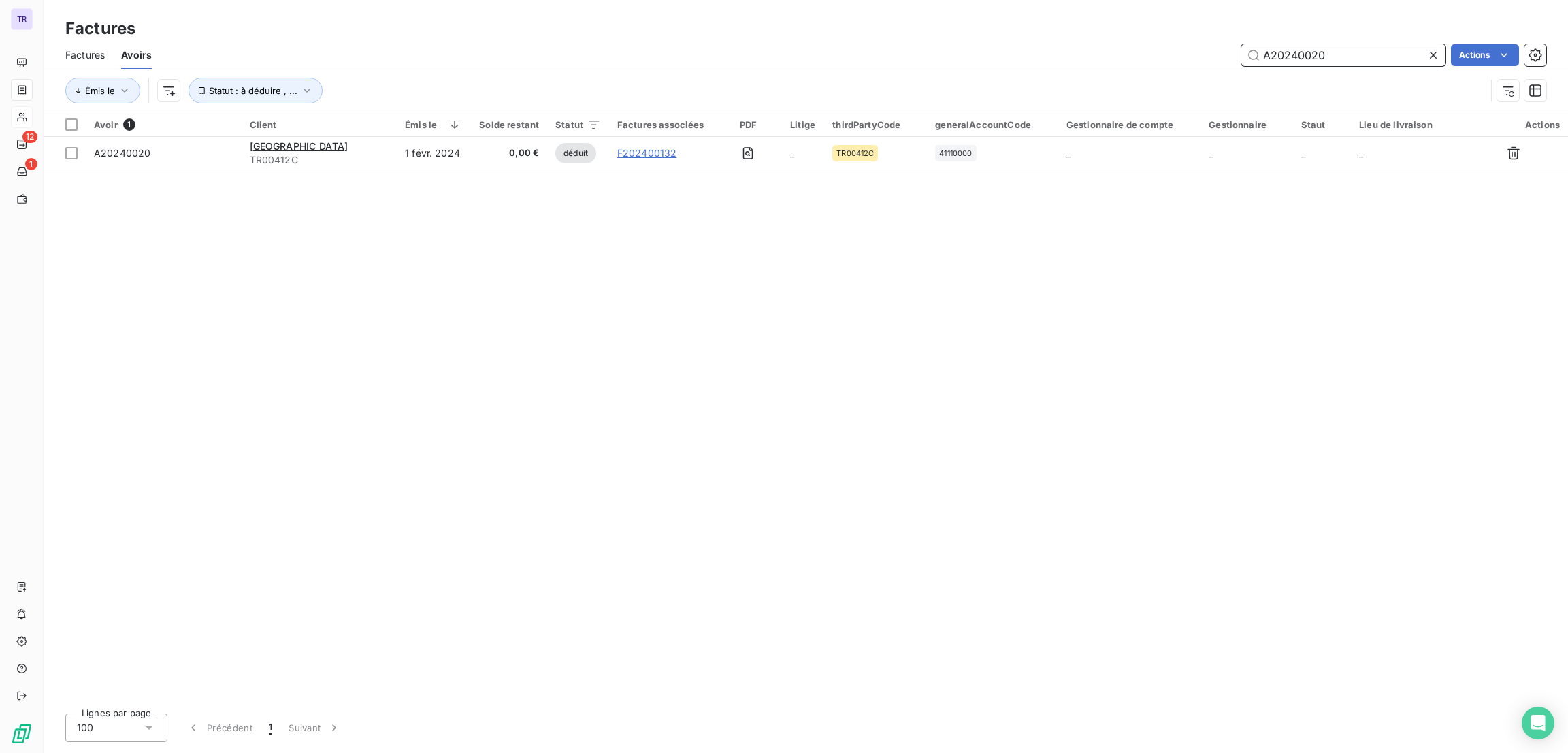
paste input "30141"
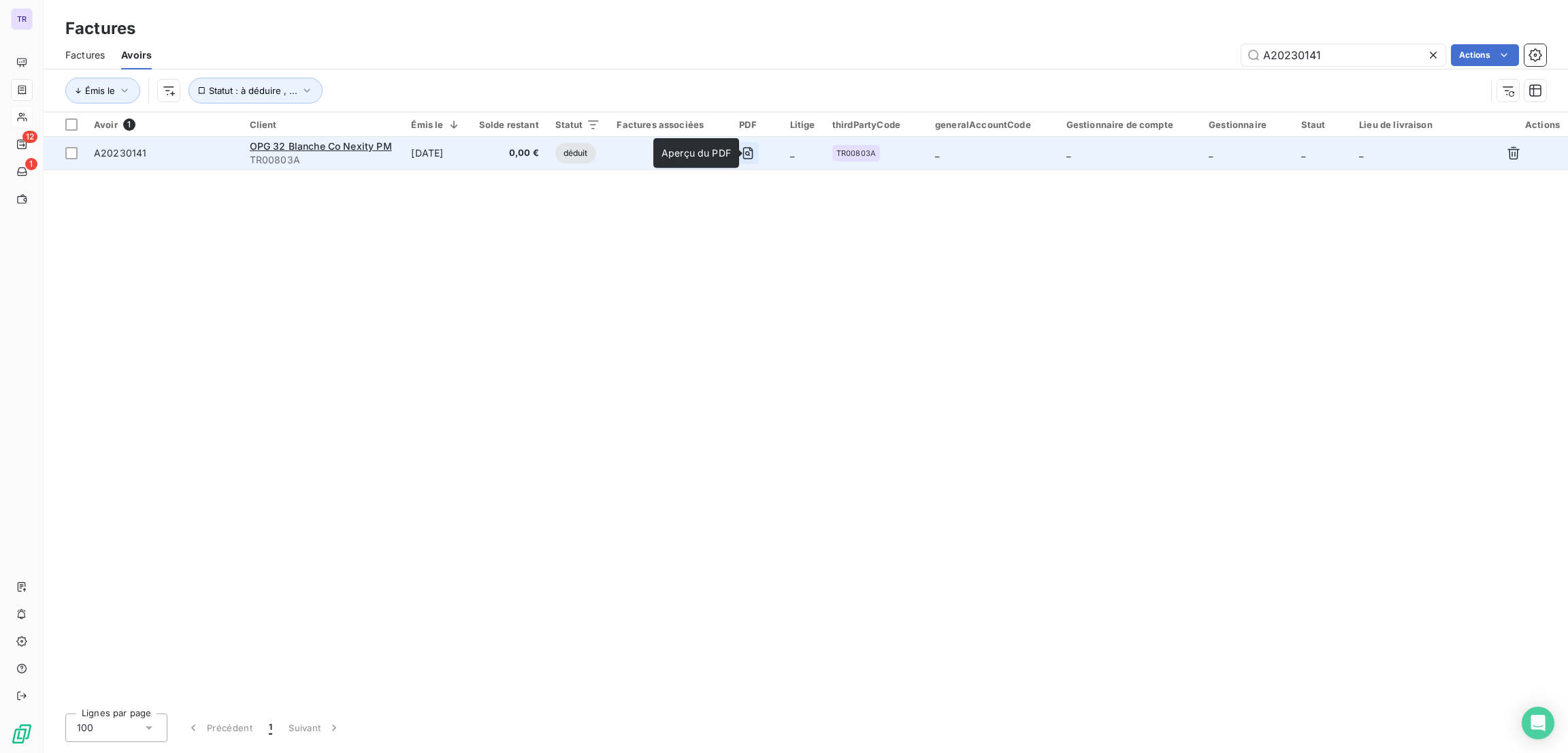
click at [753, 147] on icon "button" at bounding box center [748, 153] width 13 height 13
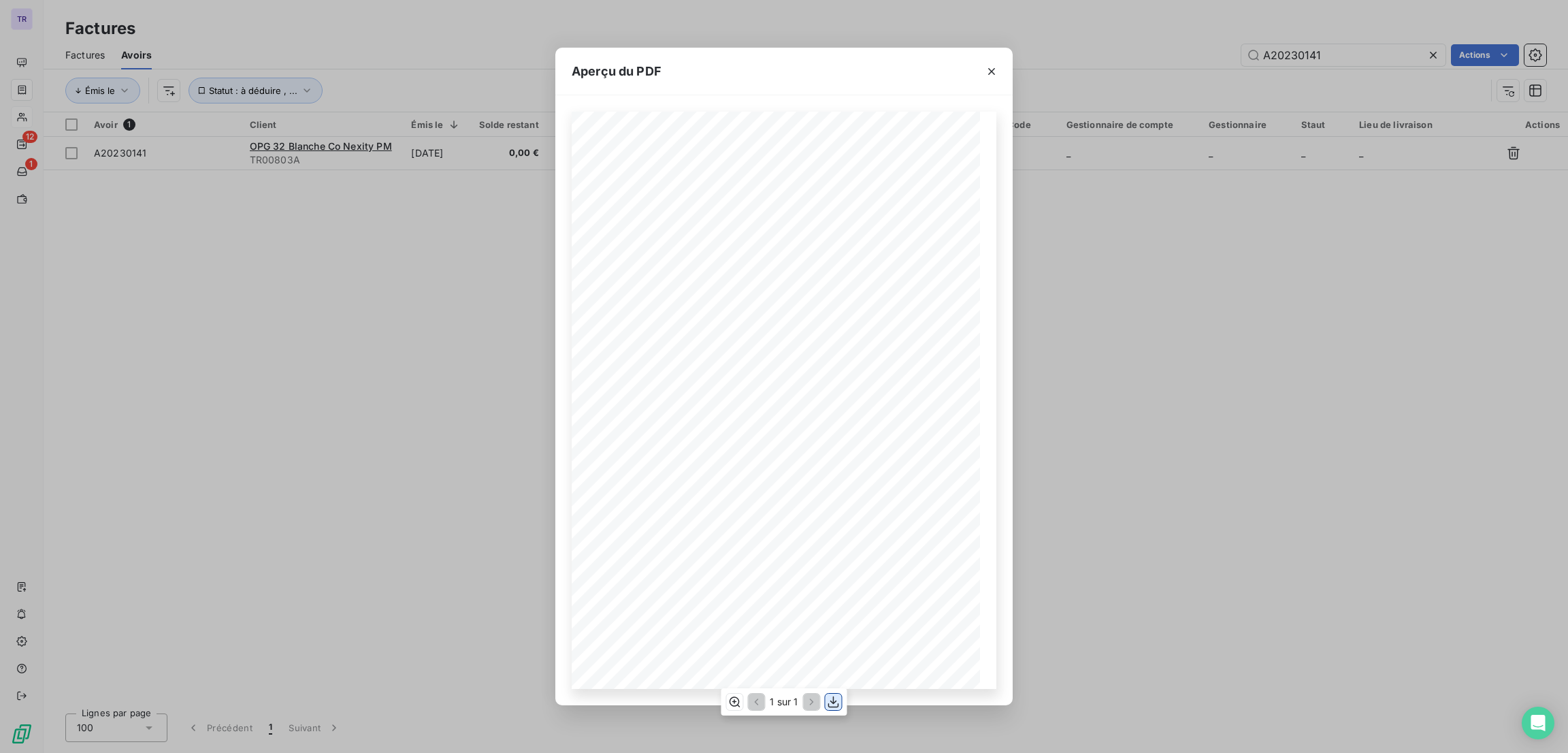
click at [831, 702] on icon "button" at bounding box center [834, 702] width 13 height 13
click at [991, 67] on icon "button" at bounding box center [991, 71] width 13 height 13
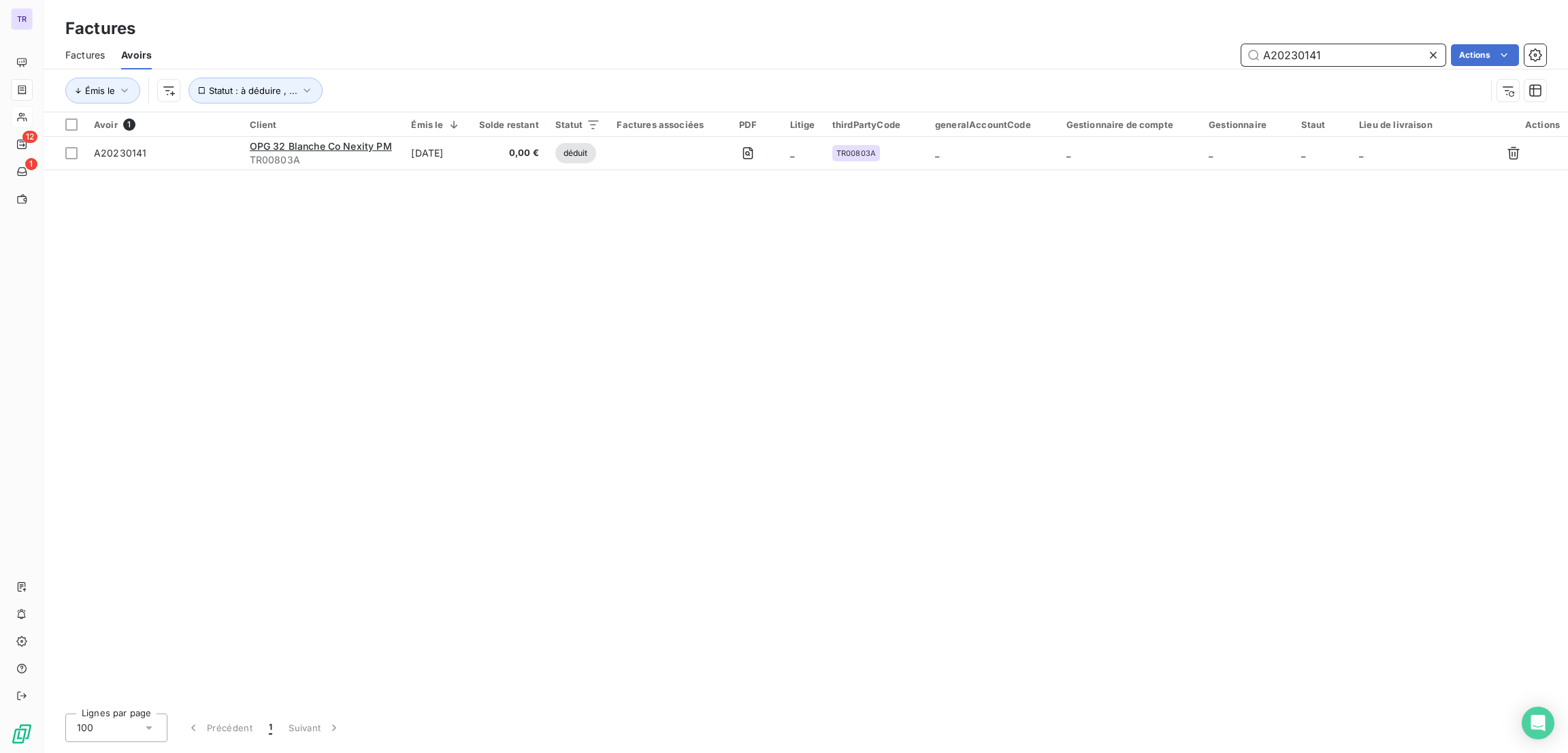
drag, startPoint x: 1335, startPoint y: 54, endPoint x: 1184, endPoint y: 69, distance: 151.7
click at [1145, 66] on div "A20230141 Actions" at bounding box center [857, 55] width 1378 height 22
paste input "TR01971A"
type input "TR01971A"
